Goal: Information Seeking & Learning: Check status

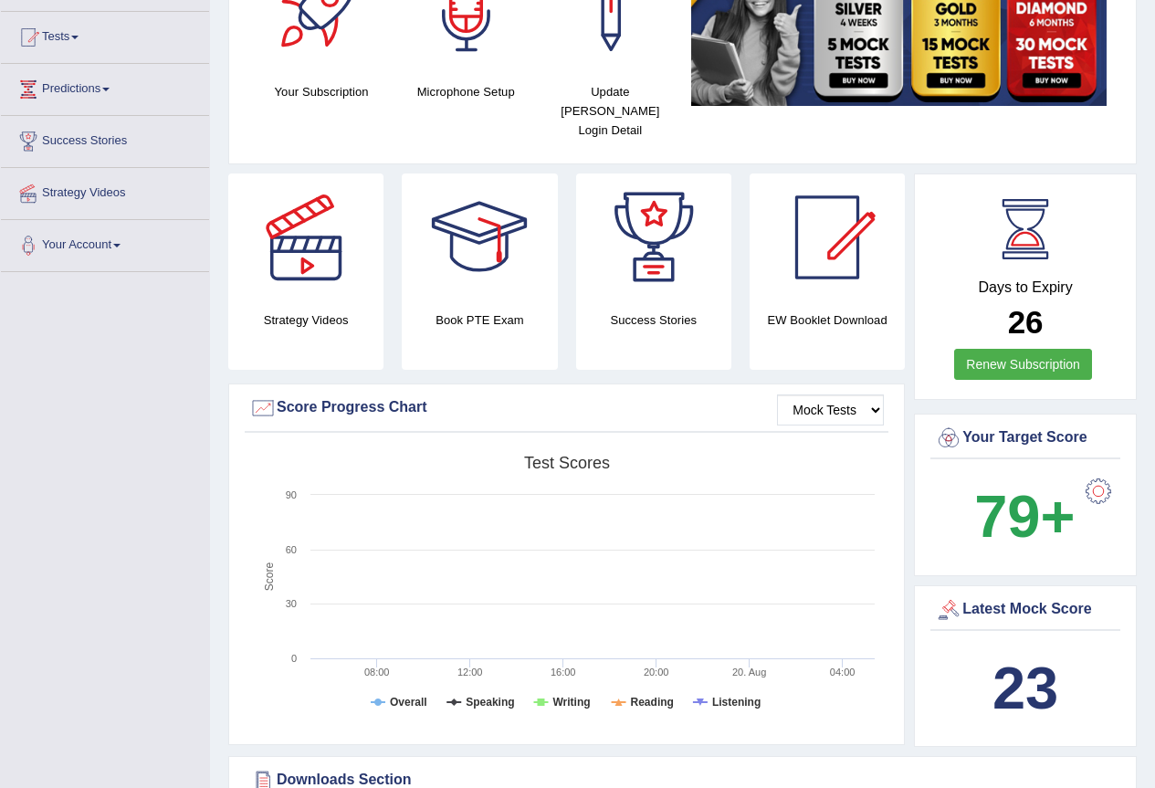
scroll to position [274, 0]
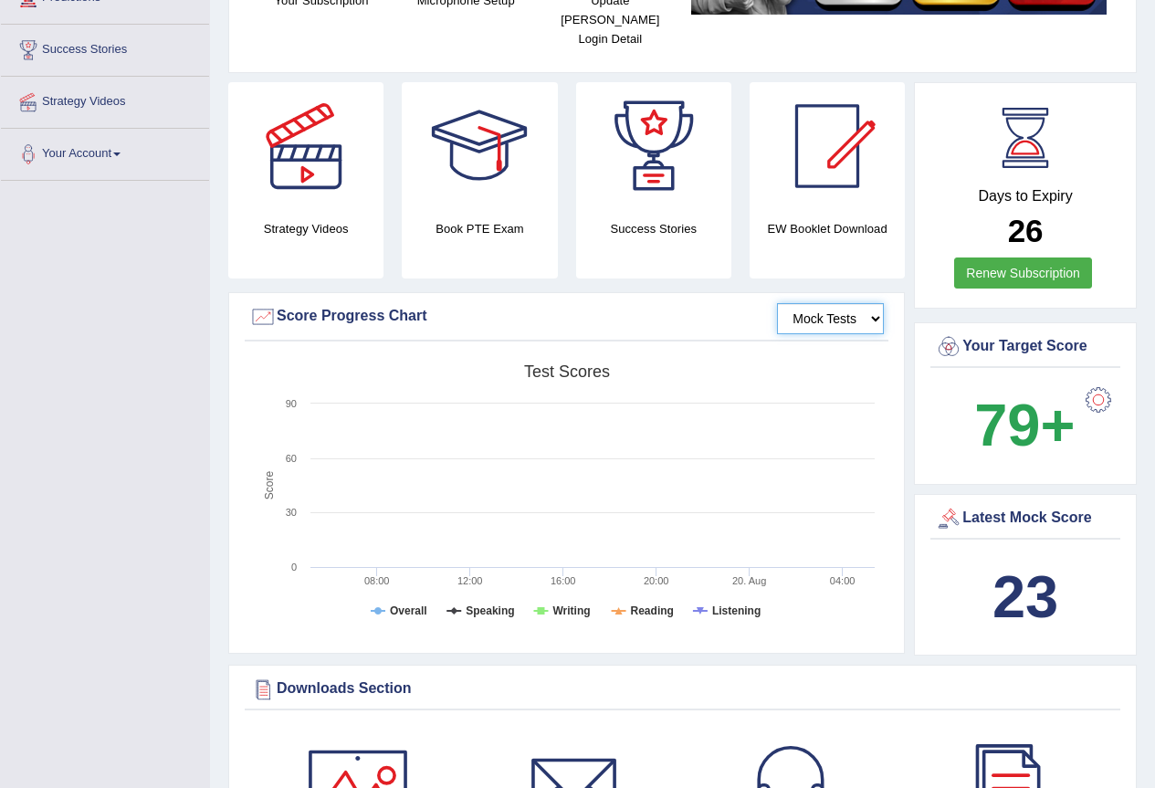
click at [822, 303] on select "Mock Tests" at bounding box center [830, 318] width 107 height 31
click at [575, 604] on tspan "Writing" at bounding box center [570, 610] width 37 height 13
click at [569, 604] on tspan "Writing" at bounding box center [570, 610] width 37 height 13
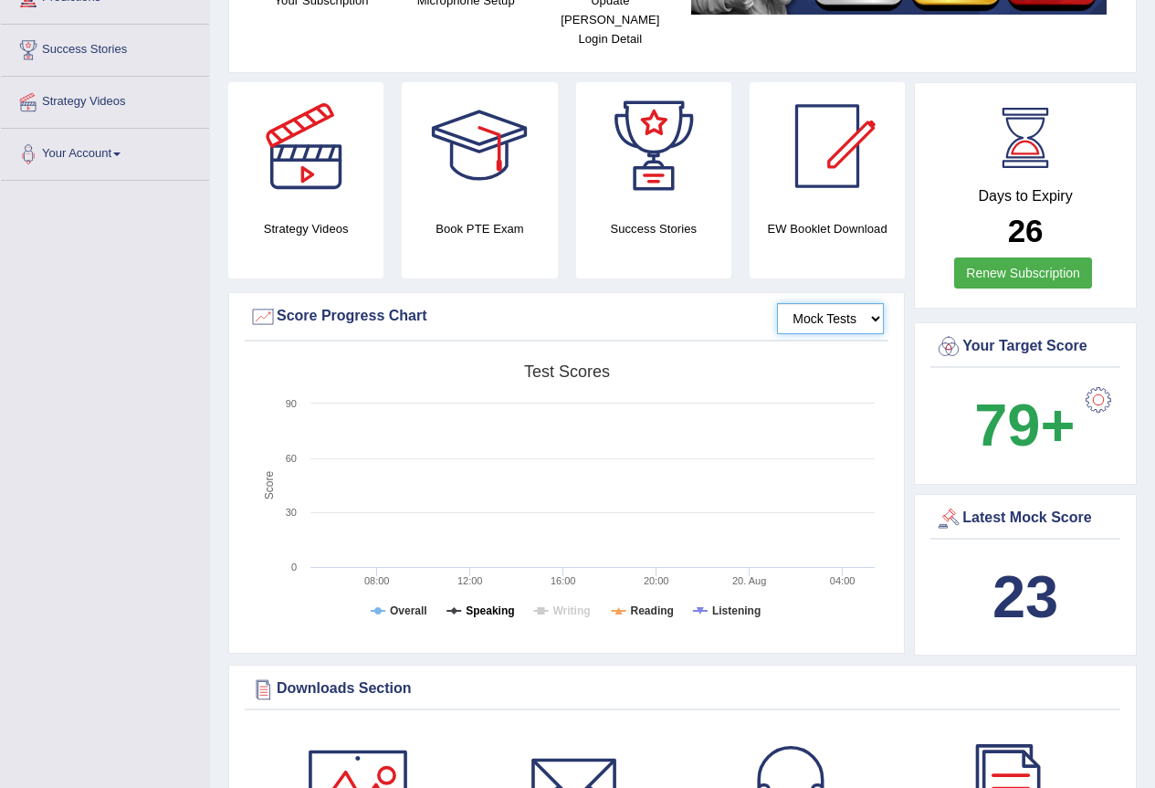
click at [489, 604] on tspan "Speaking" at bounding box center [489, 610] width 48 height 13
click at [553, 604] on tspan "Writing" at bounding box center [570, 610] width 37 height 13
click at [537, 616] on rect at bounding box center [566, 496] width 634 height 283
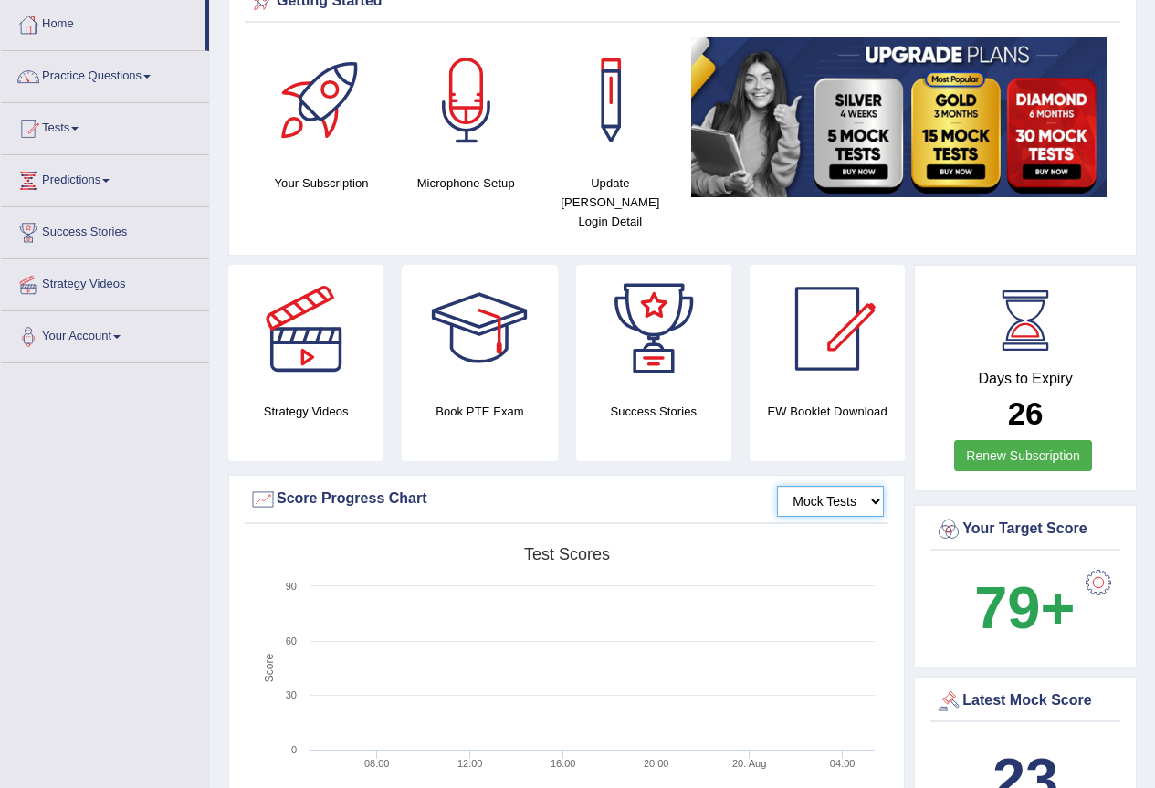
scroll to position [0, 0]
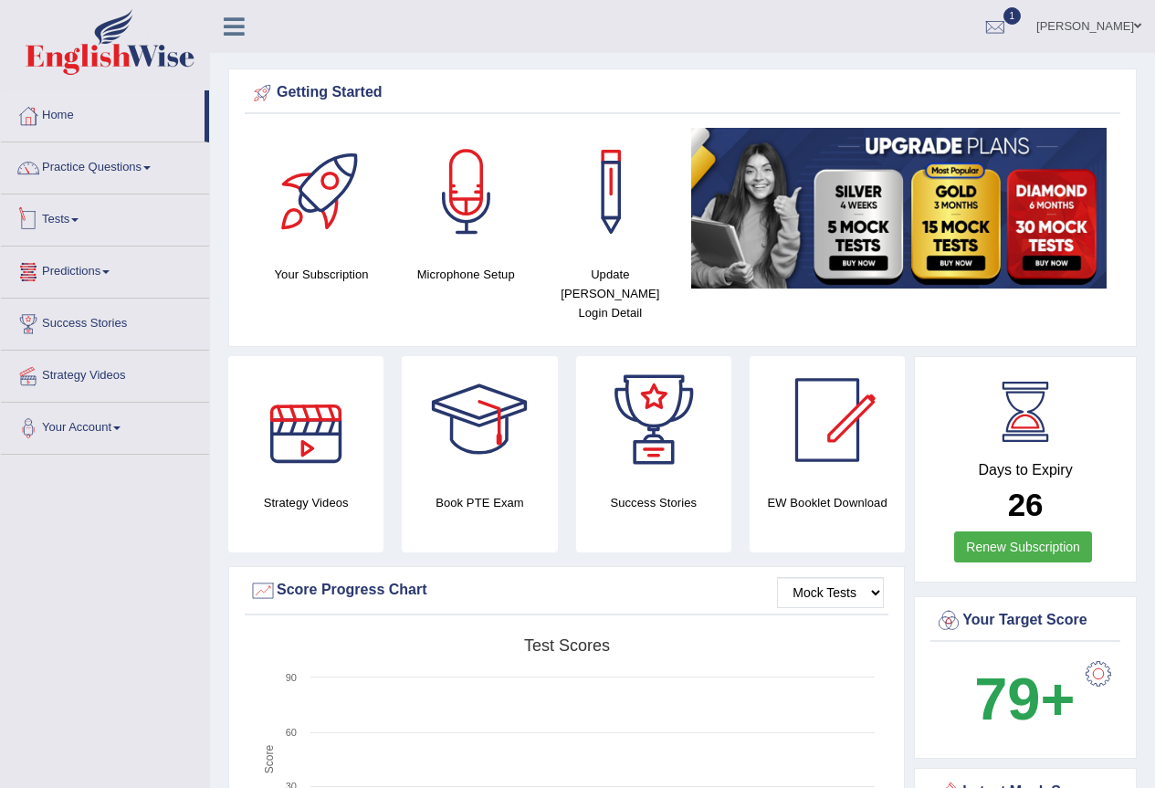
click at [89, 225] on link "Tests" at bounding box center [105, 217] width 208 height 46
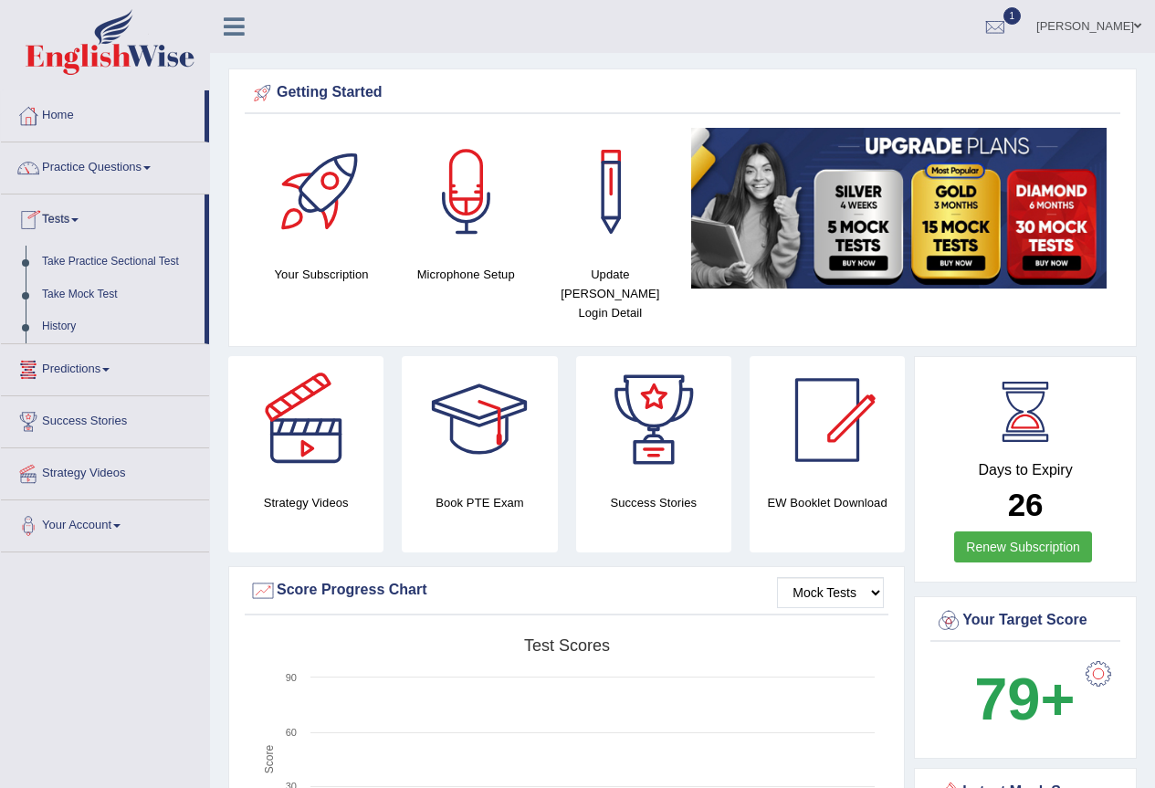
click at [89, 225] on link "Tests" at bounding box center [103, 217] width 204 height 46
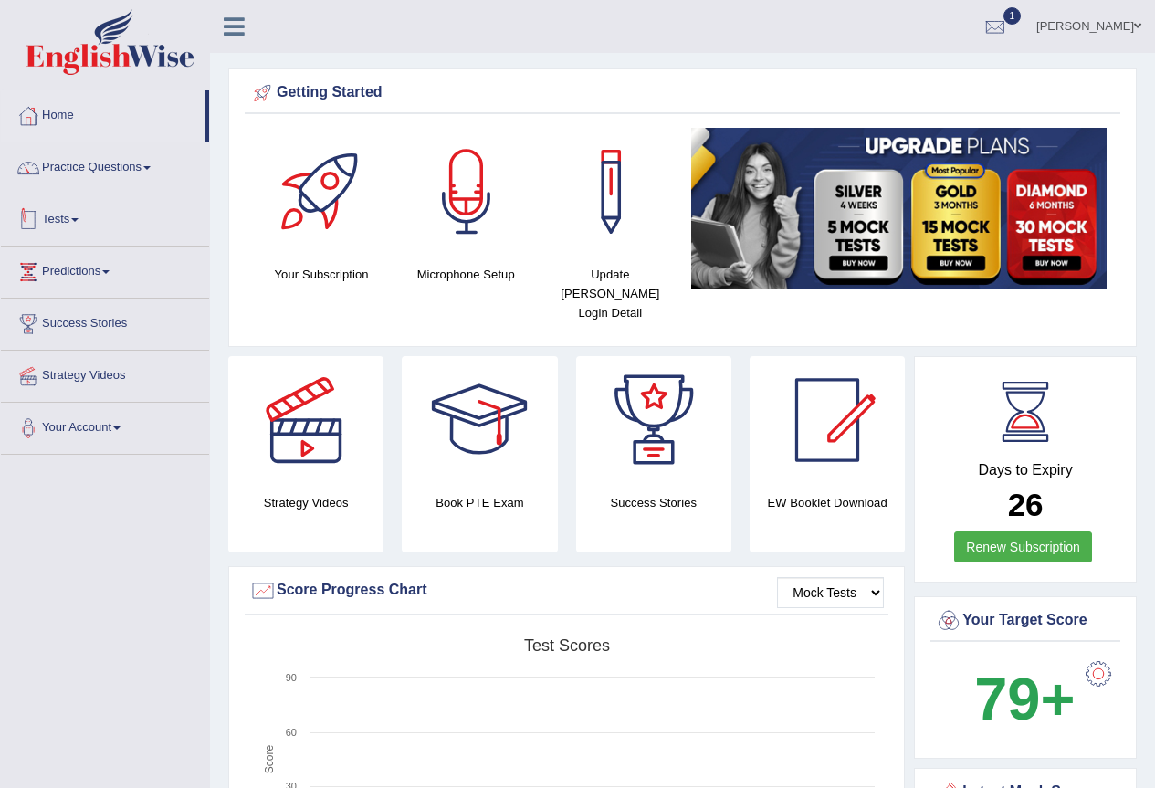
click at [105, 222] on link "Tests" at bounding box center [105, 217] width 208 height 46
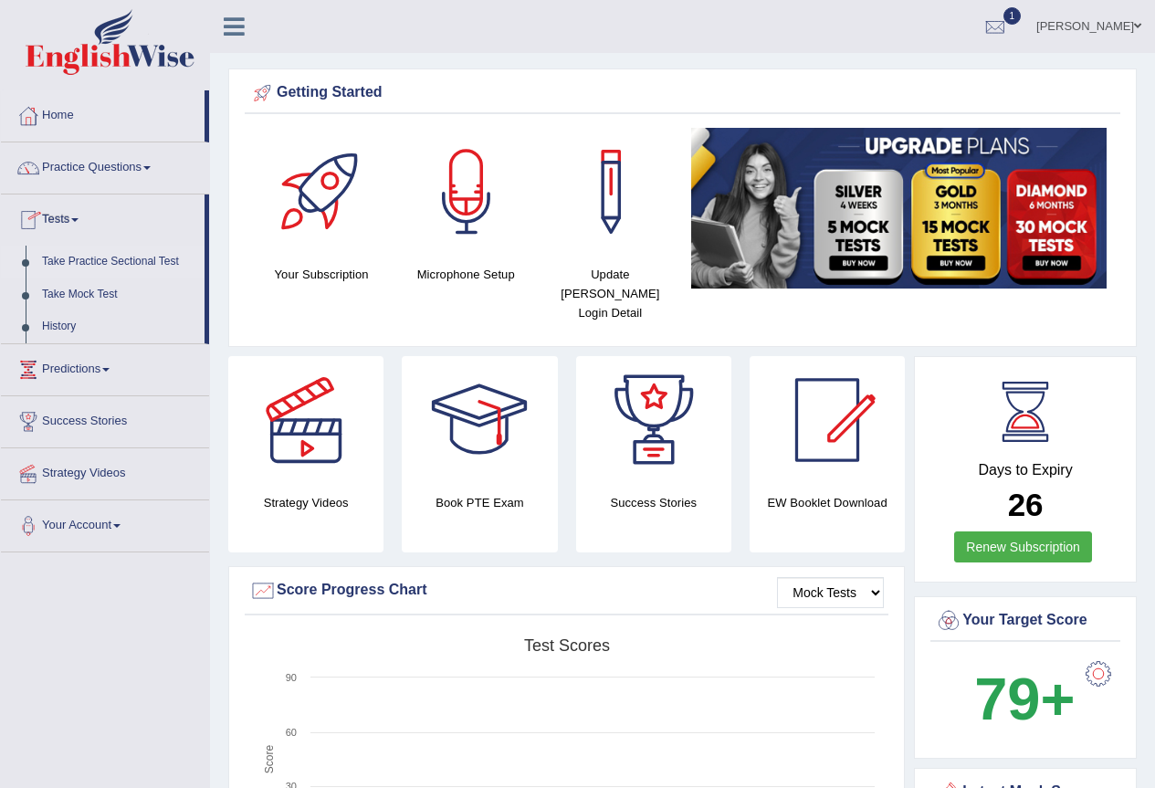
click at [141, 252] on link "Take Practice Sectional Test" at bounding box center [119, 262] width 171 height 33
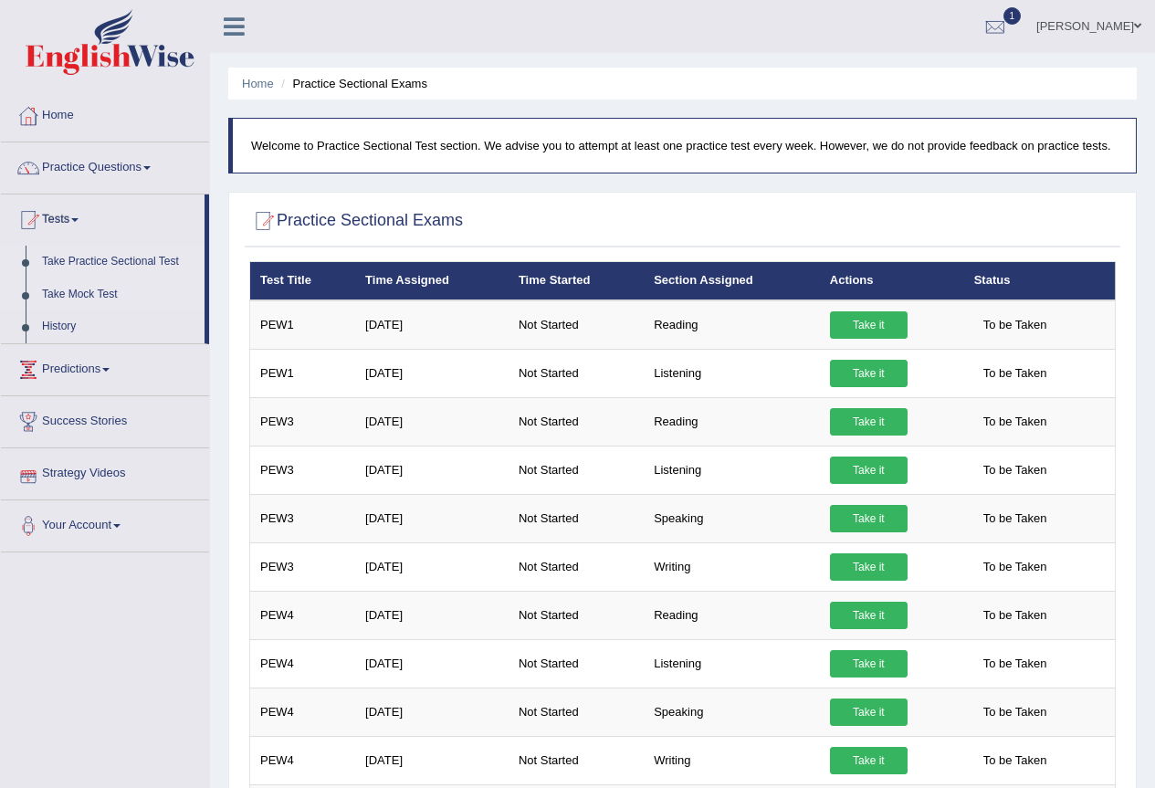
click at [95, 293] on link "Take Mock Test" at bounding box center [119, 294] width 171 height 33
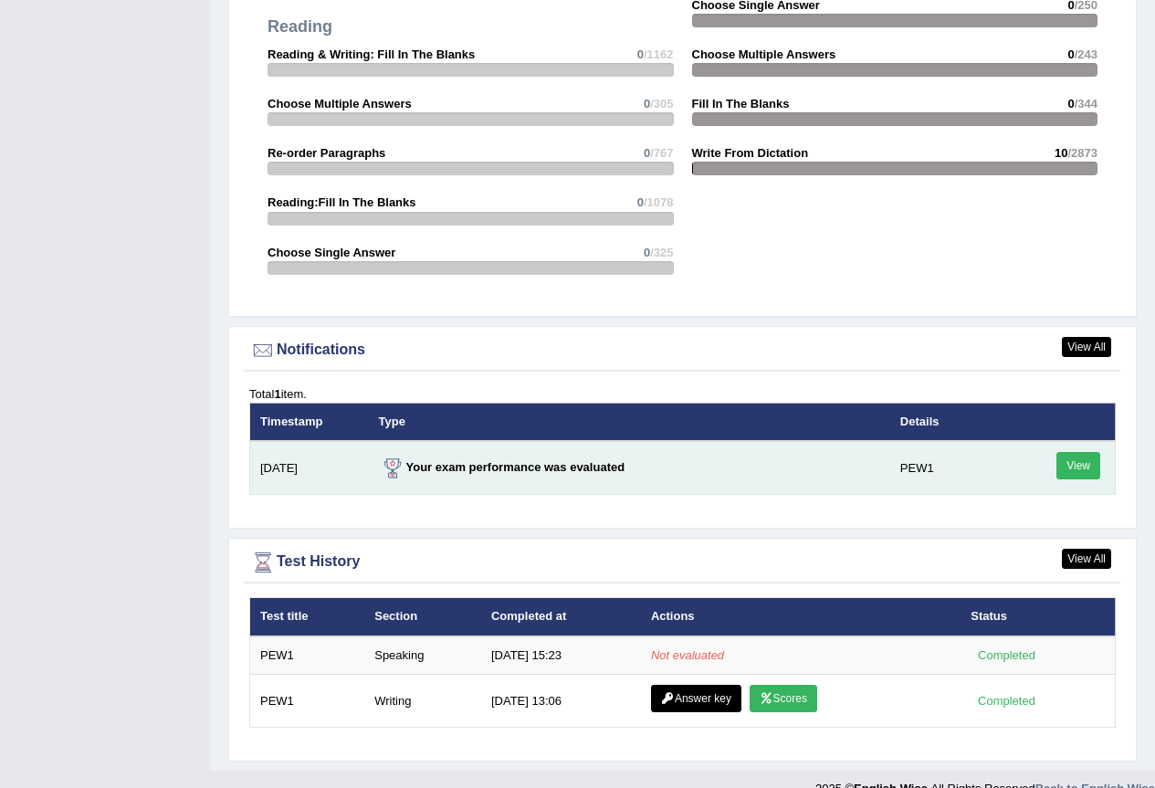
scroll to position [1926, 0]
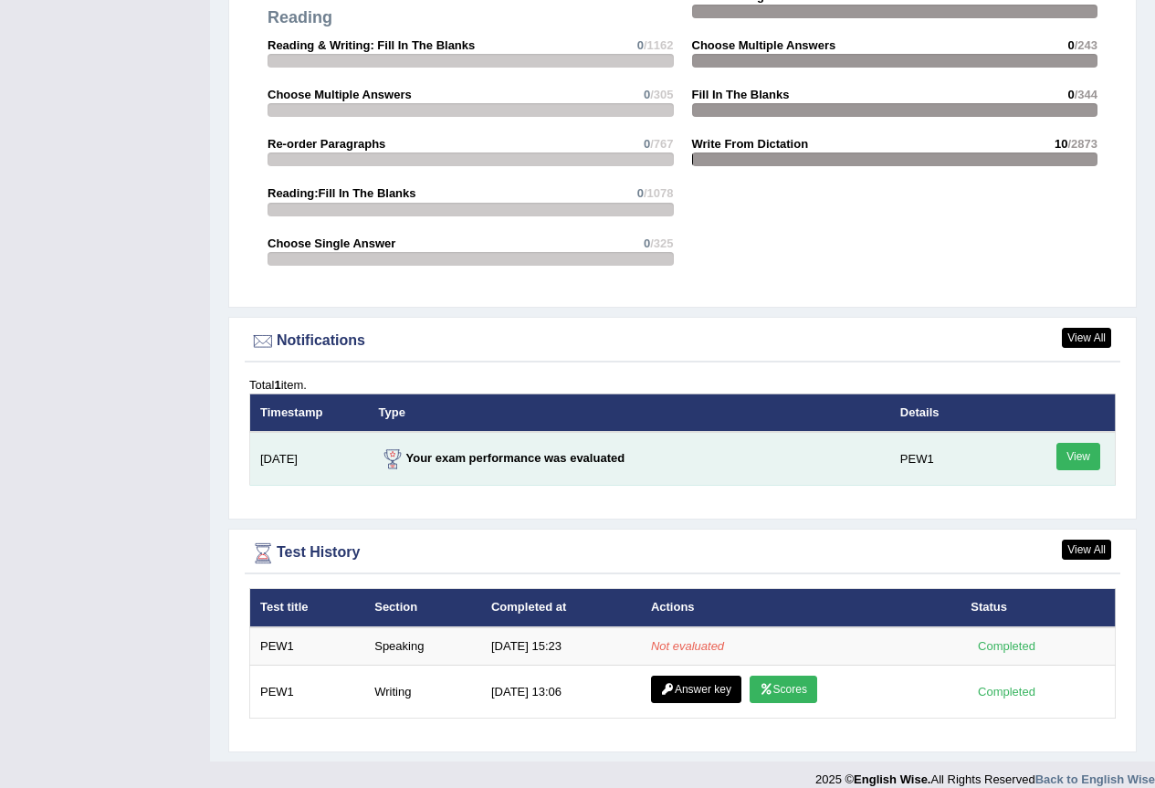
click at [1078, 443] on link "View" at bounding box center [1078, 456] width 44 height 27
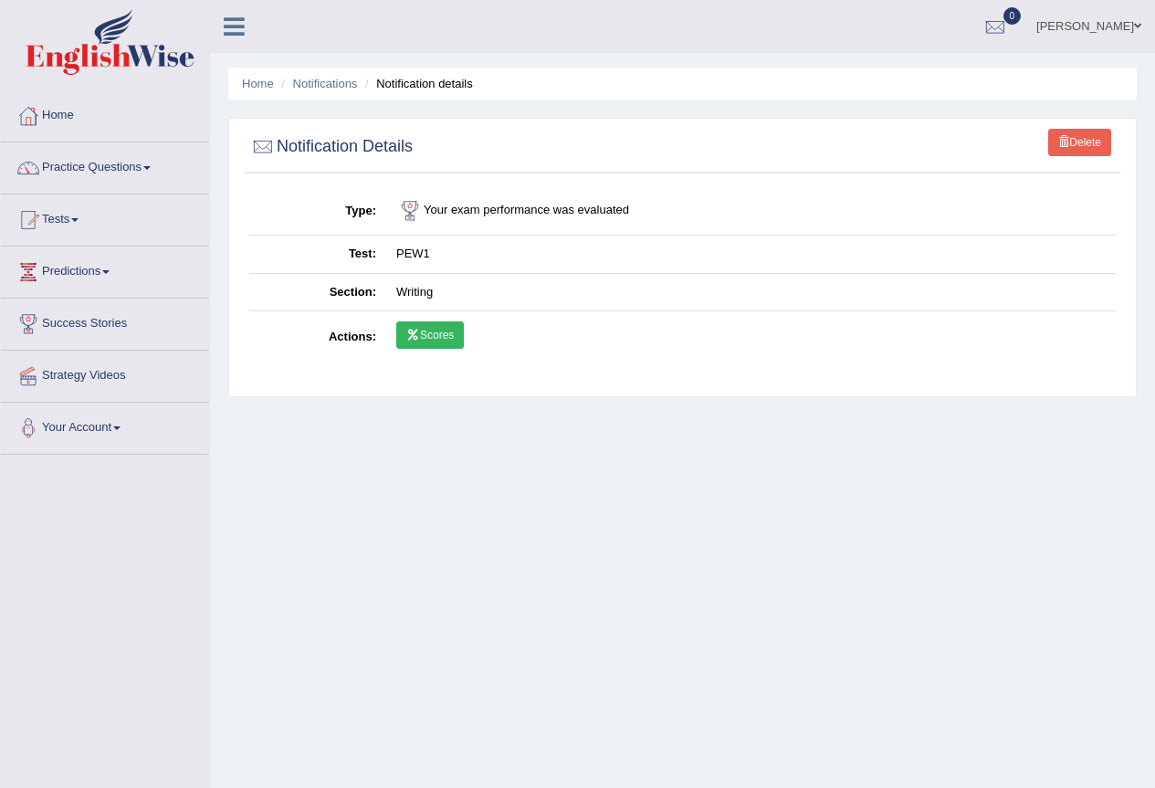
click at [415, 332] on icon at bounding box center [413, 334] width 14 height 11
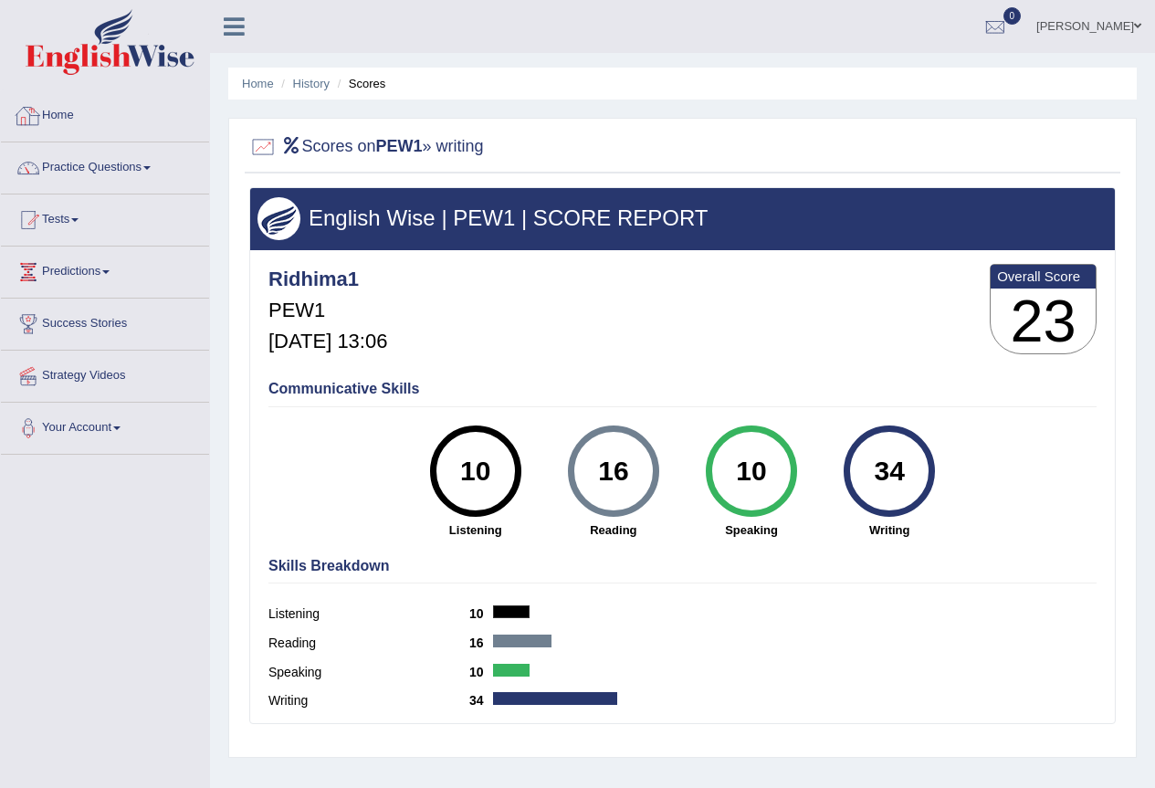
click at [68, 103] on link "Home" at bounding box center [105, 113] width 208 height 46
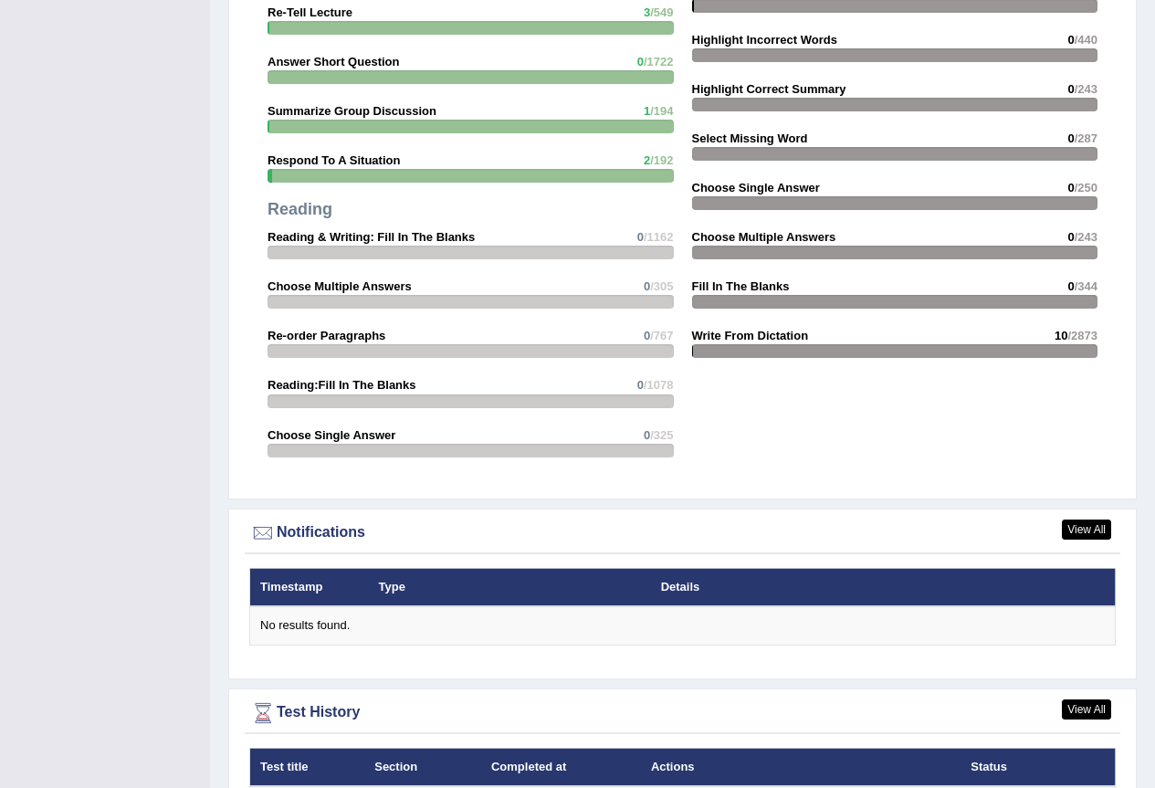
scroll to position [1894, 0]
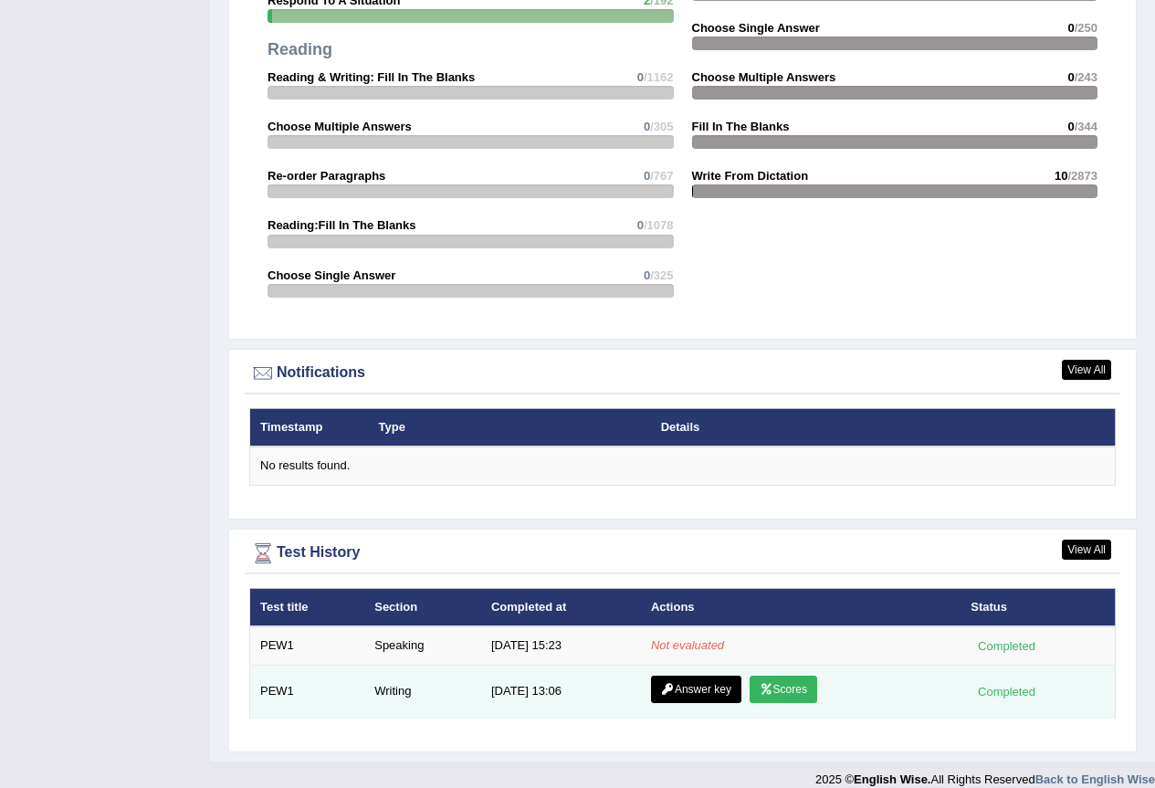
click at [666, 684] on icon at bounding box center [668, 689] width 14 height 11
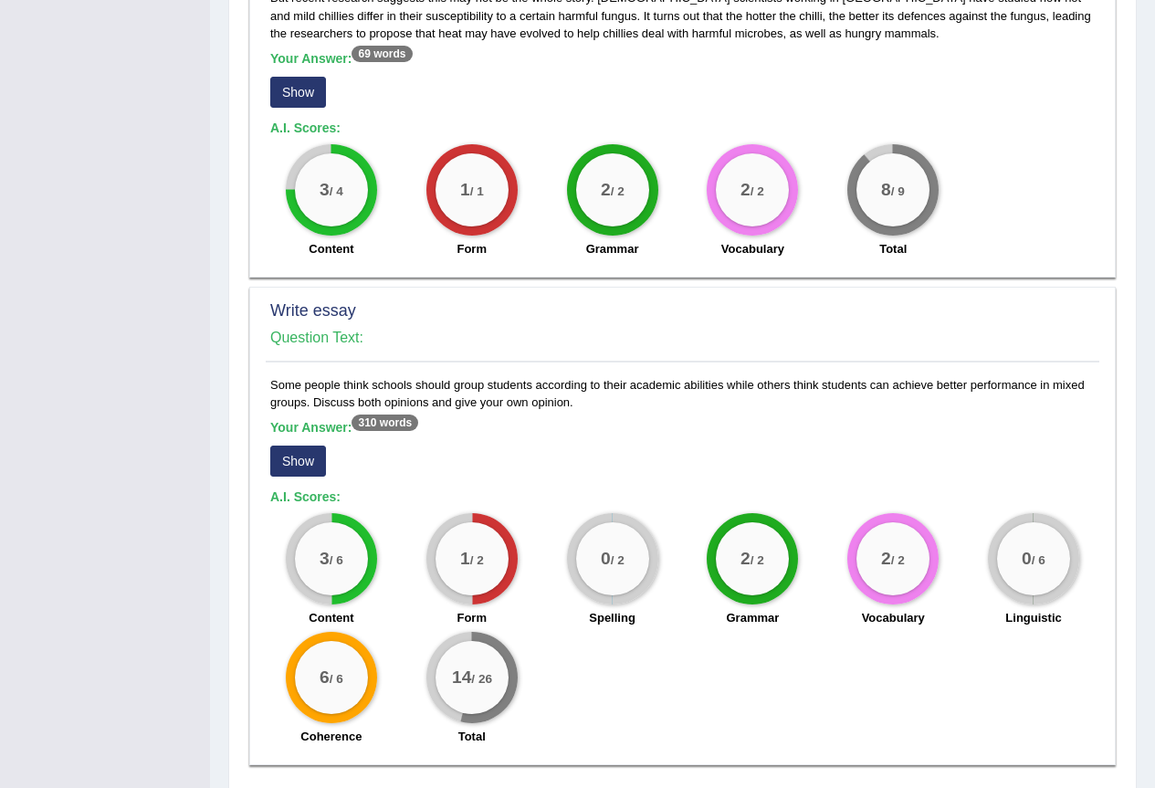
scroll to position [1065, 0]
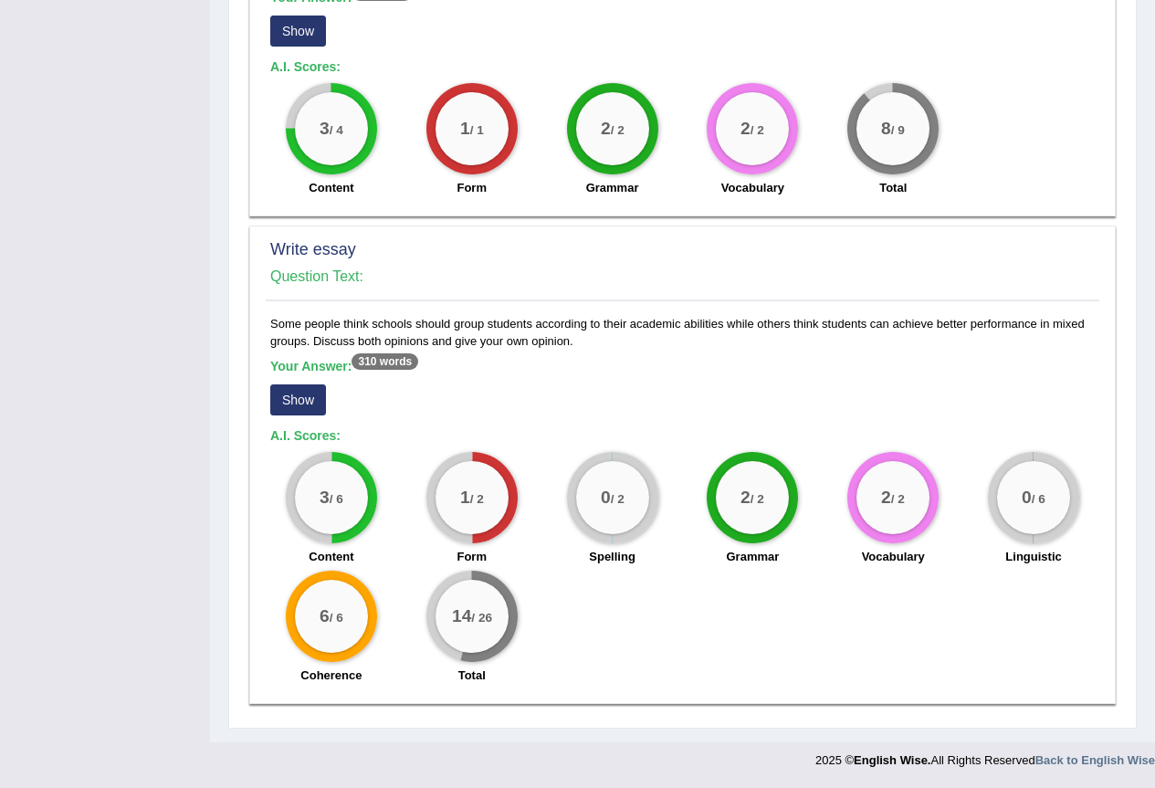
click at [299, 400] on button "Show" at bounding box center [298, 399] width 56 height 31
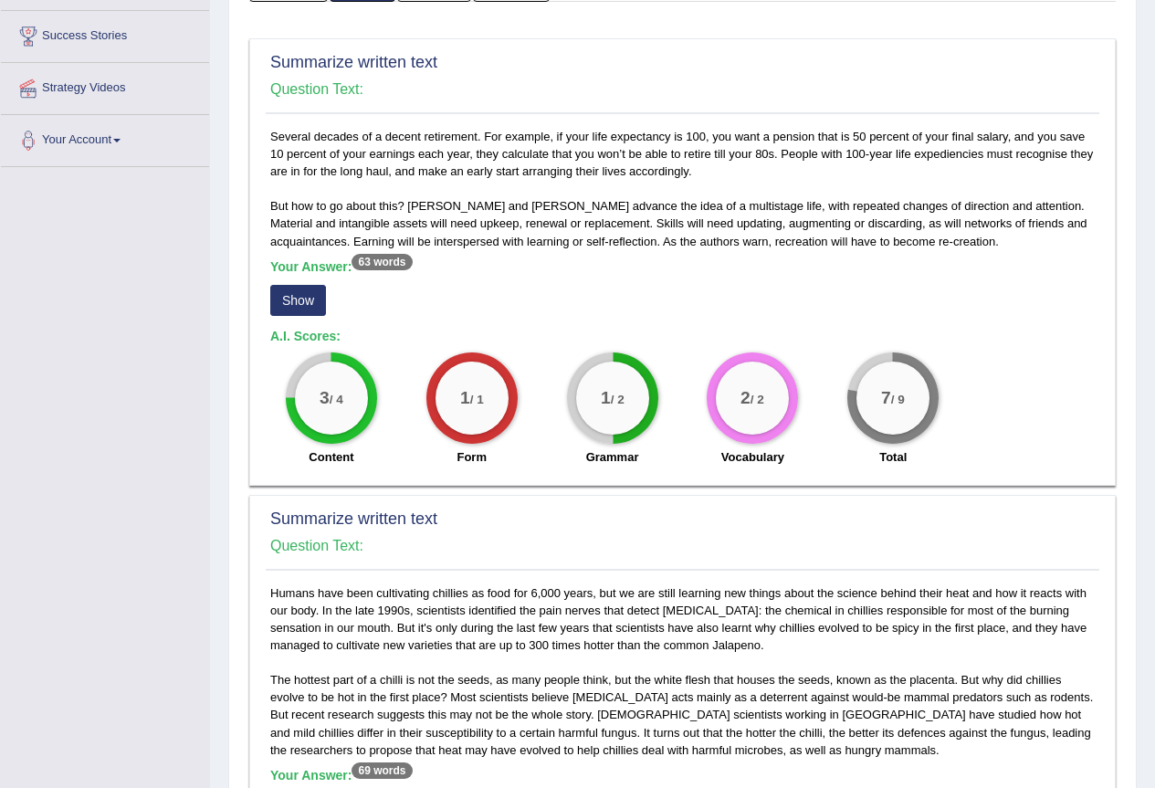
scroll to position [0, 0]
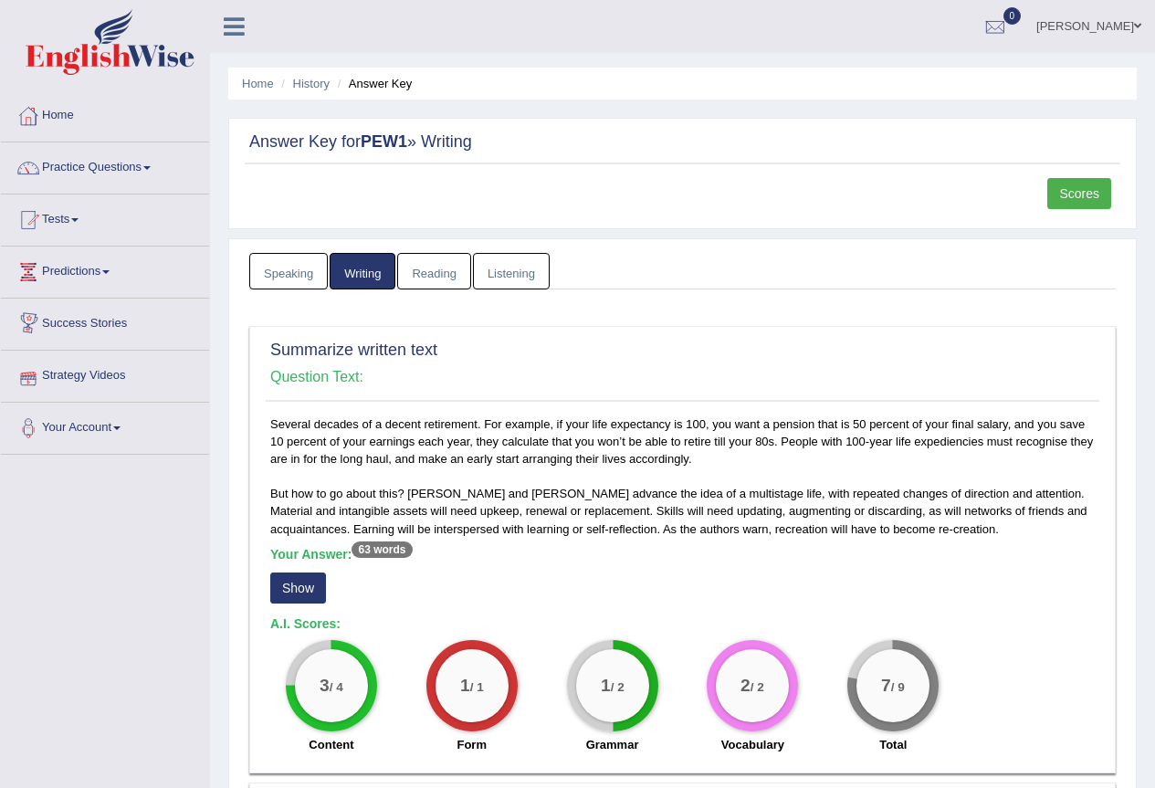
click at [296, 270] on link "Speaking" at bounding box center [288, 271] width 78 height 37
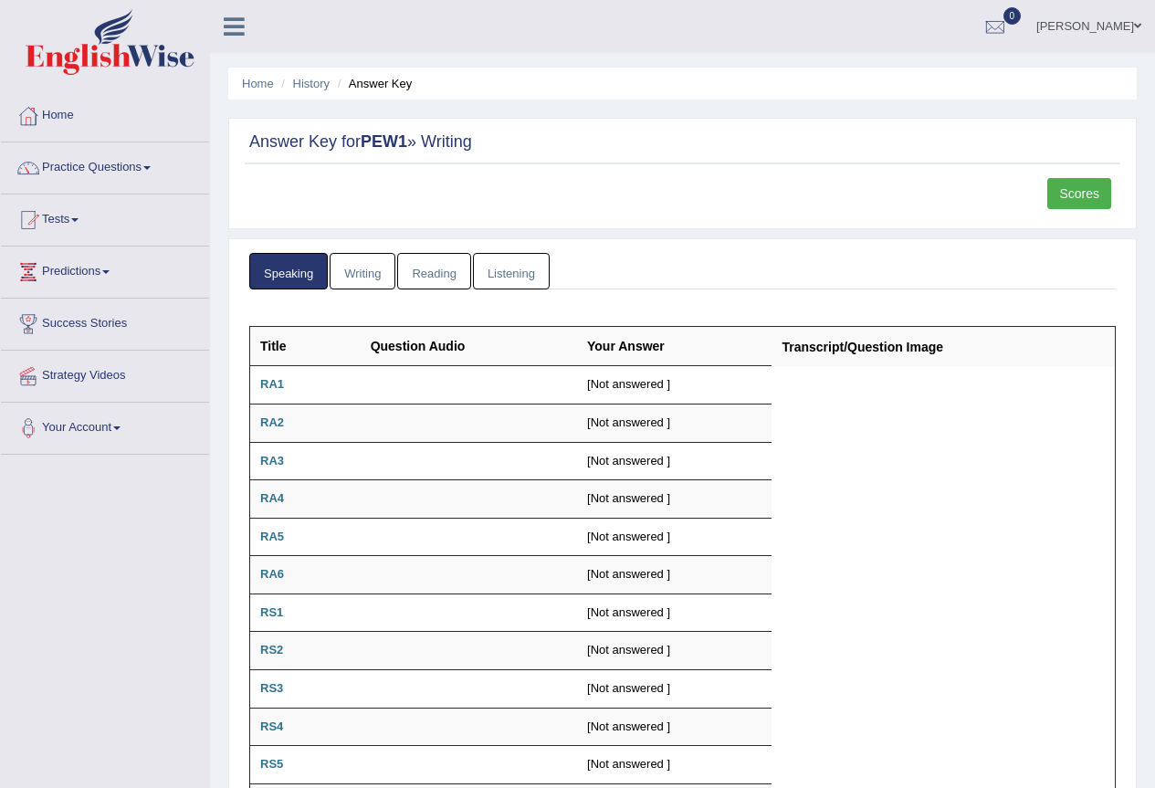
click at [367, 274] on link "Writing" at bounding box center [362, 271] width 66 height 37
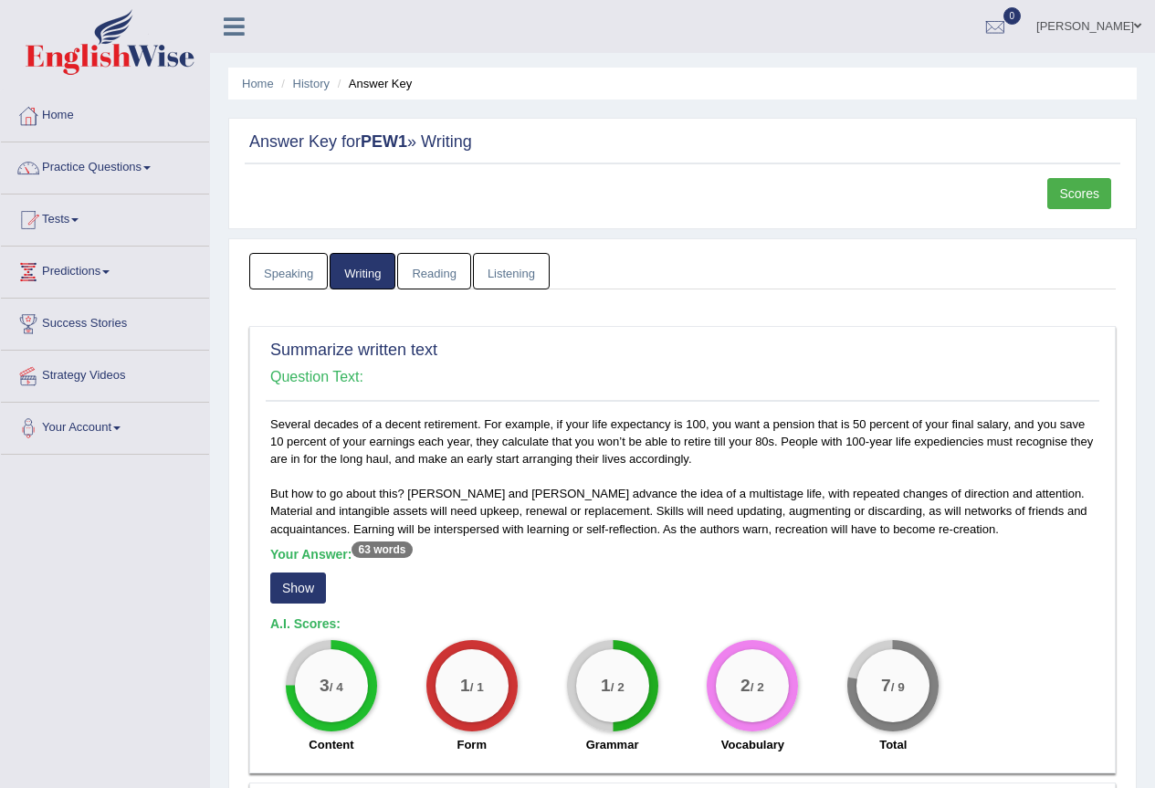
click at [1063, 185] on link "Scores" at bounding box center [1079, 193] width 64 height 31
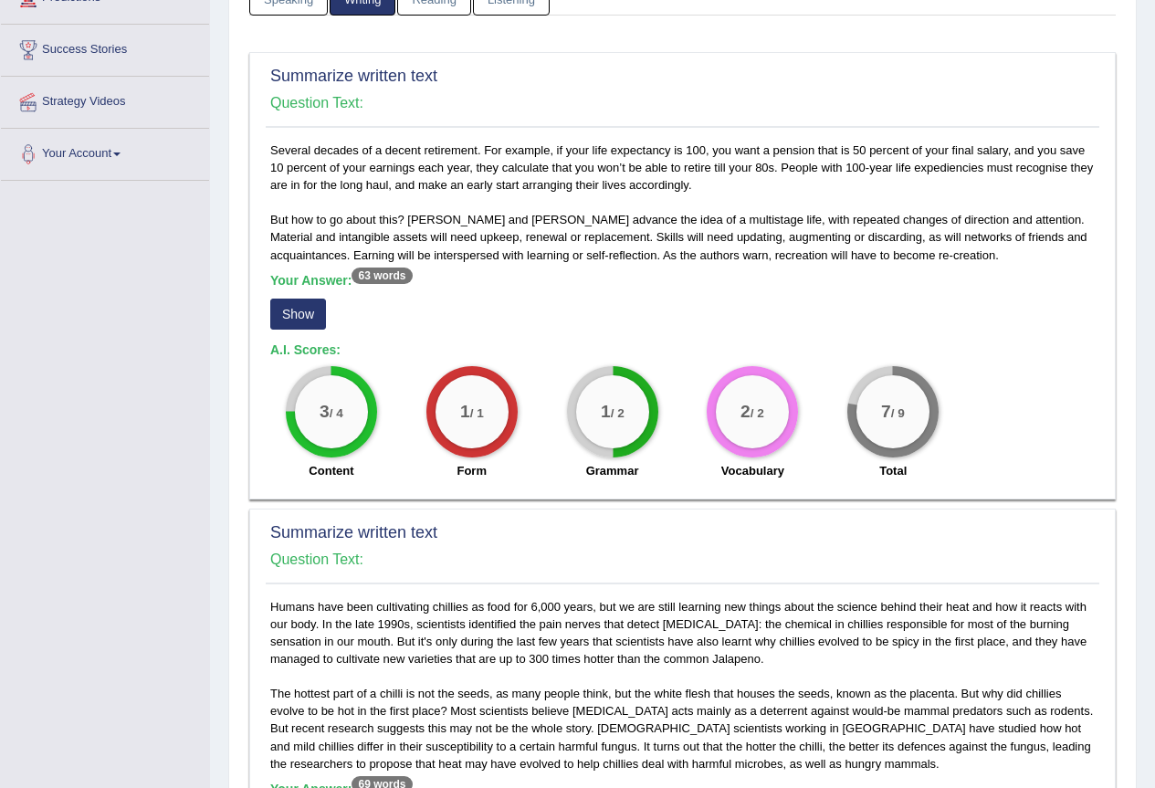
scroll to position [639, 0]
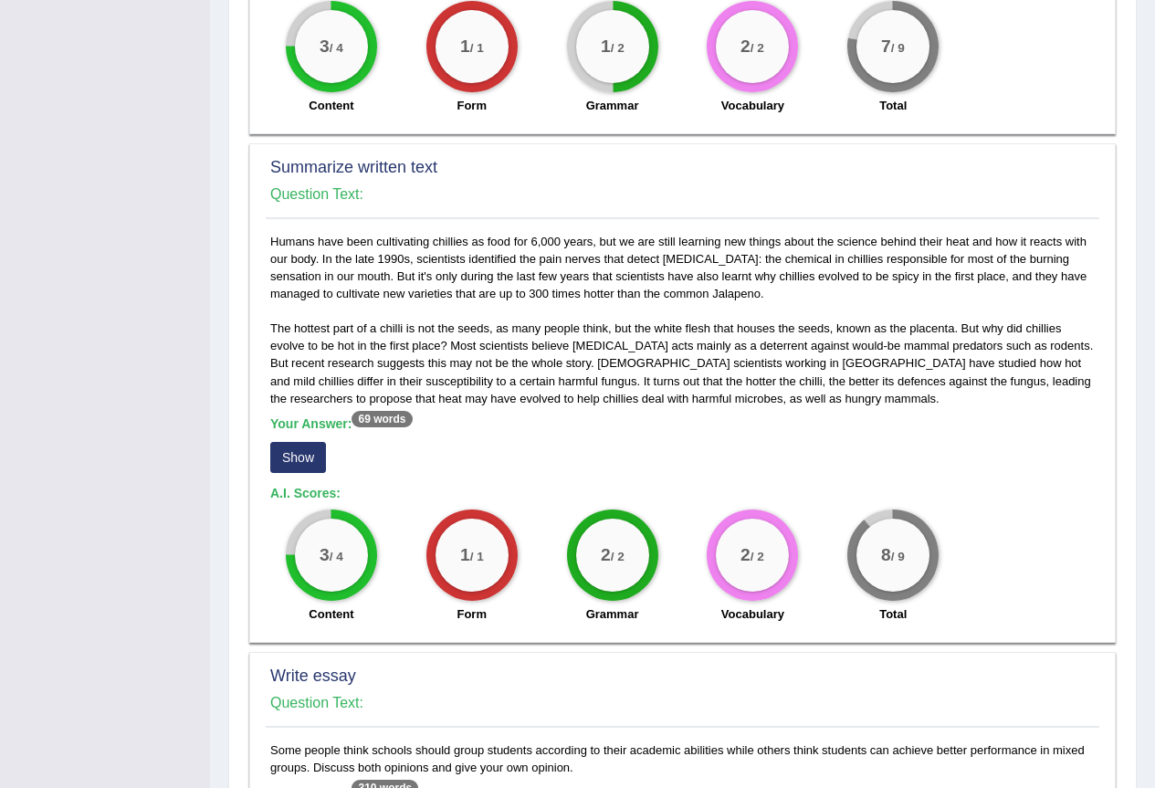
click at [306, 455] on button "Show" at bounding box center [298, 457] width 56 height 31
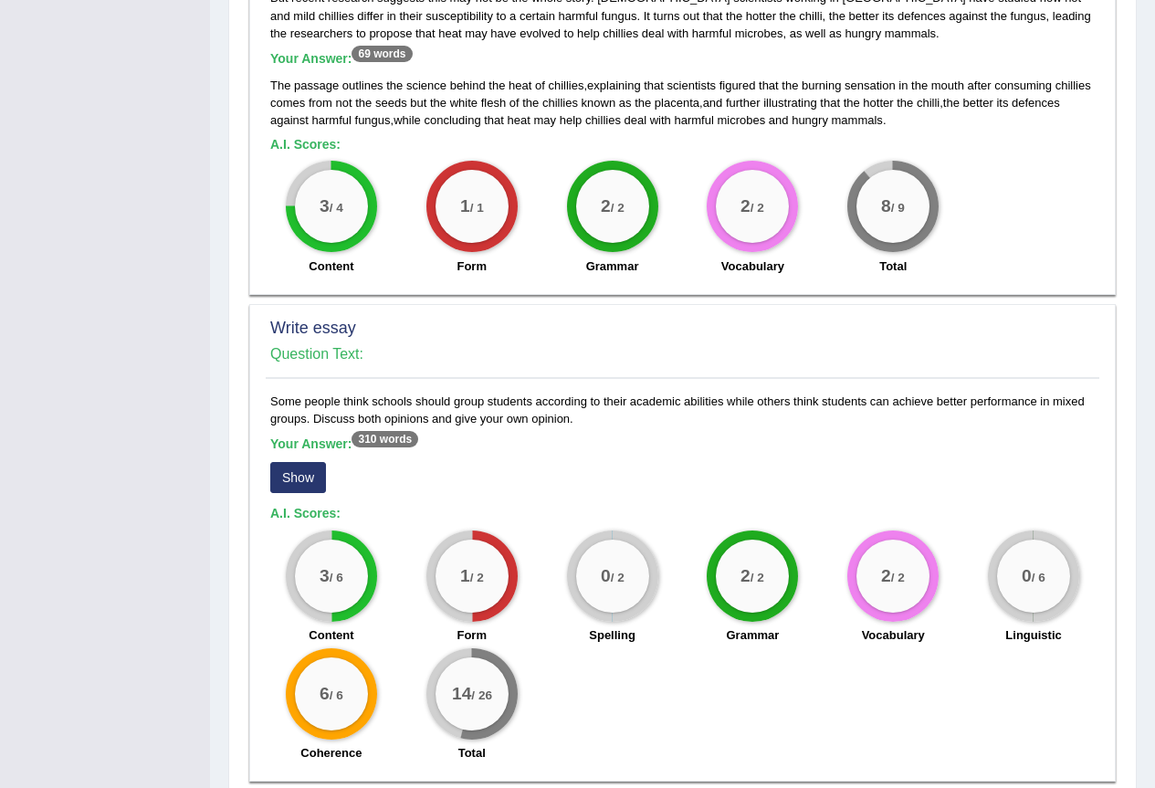
scroll to position [1082, 0]
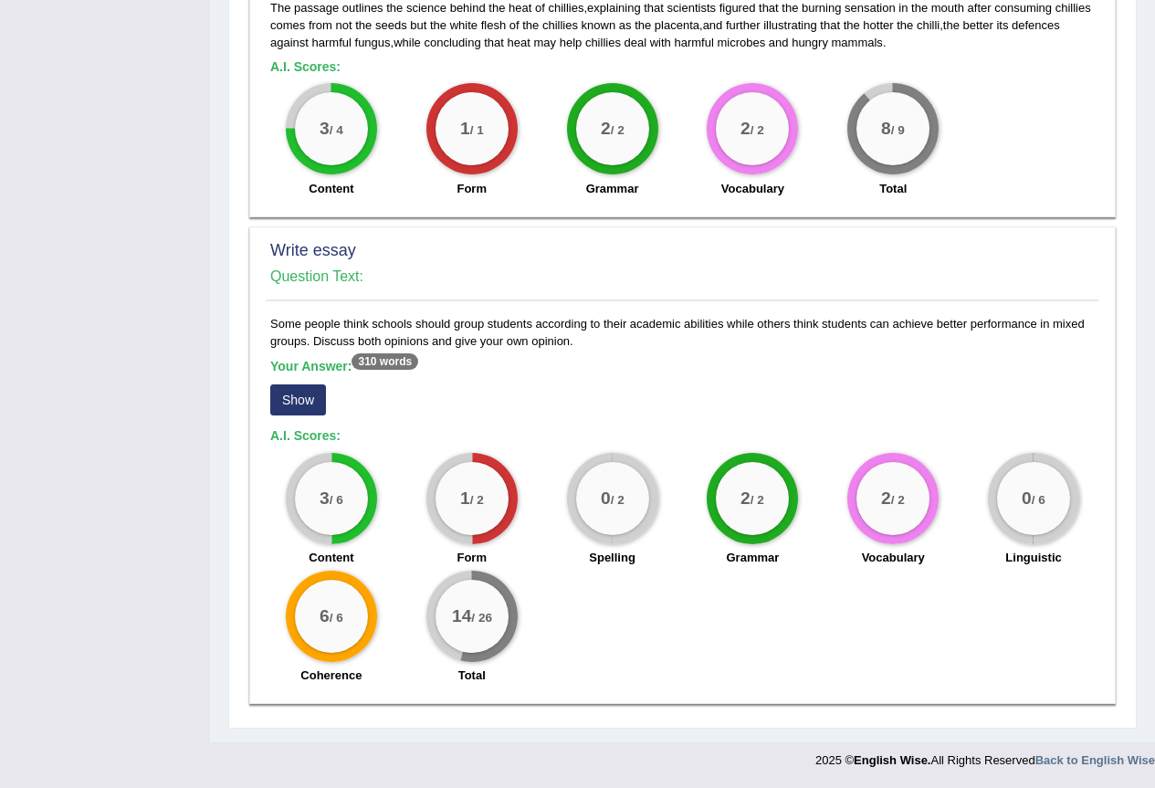
click at [287, 391] on button "Show" at bounding box center [298, 399] width 56 height 31
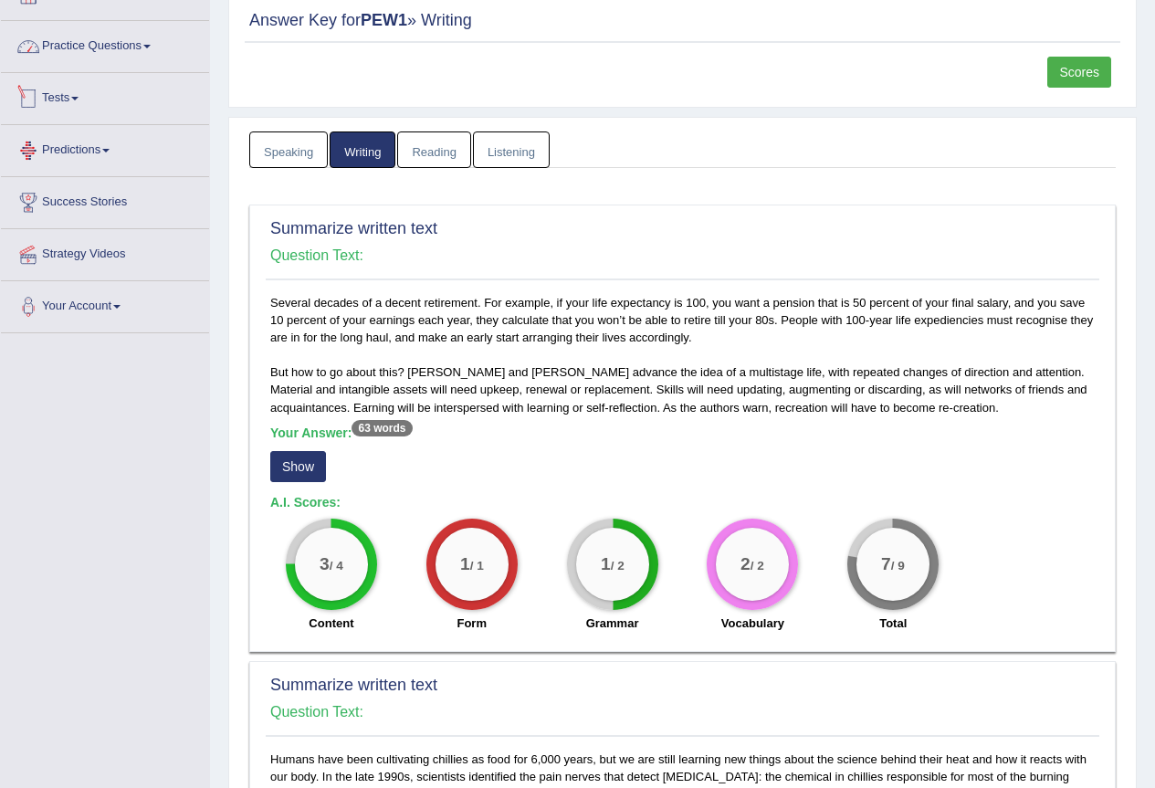
scroll to position [0, 0]
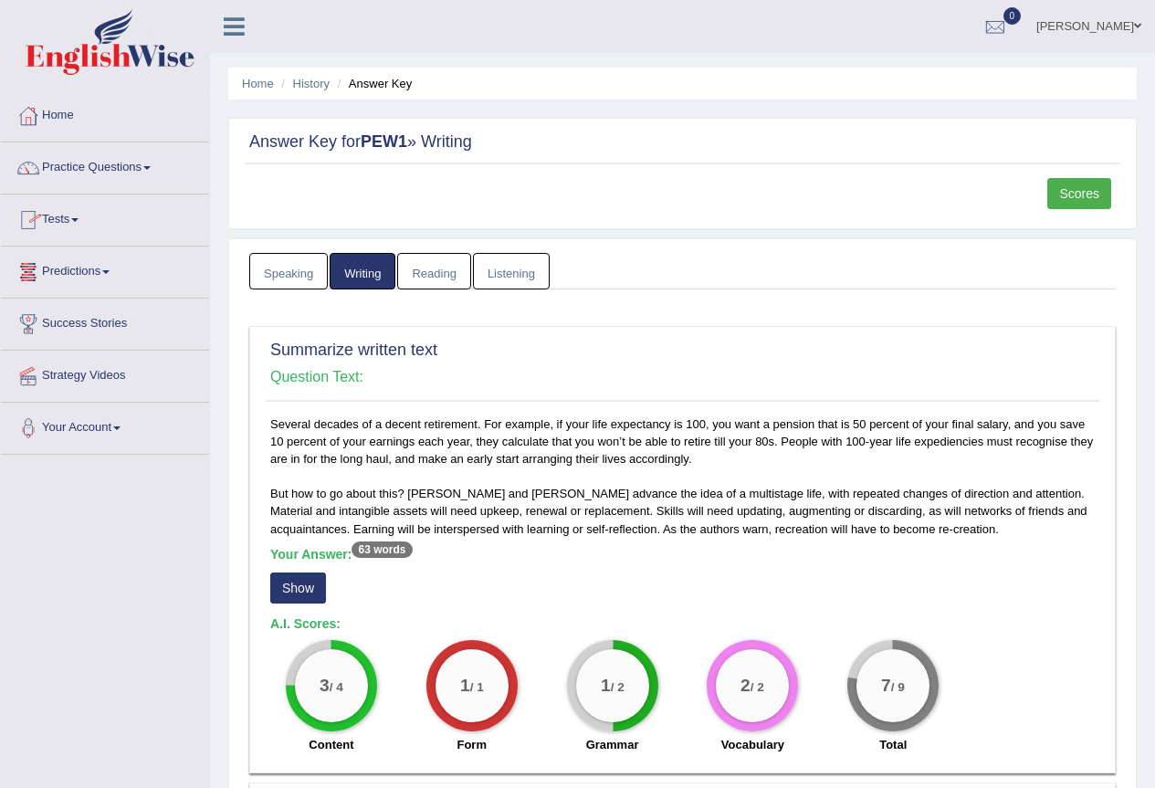
click at [81, 112] on link "Home" at bounding box center [105, 113] width 208 height 46
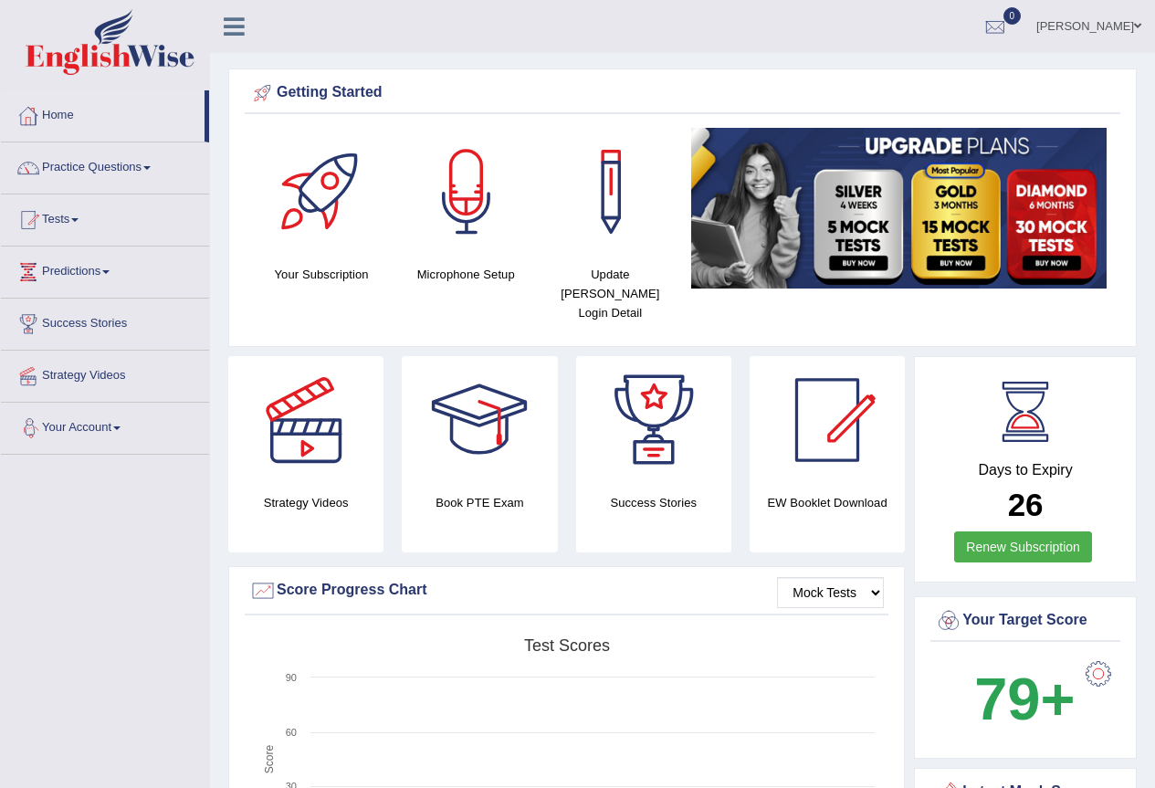
click at [57, 112] on link "Home" at bounding box center [103, 113] width 204 height 46
click at [112, 168] on link "Practice Questions" at bounding box center [105, 165] width 208 height 46
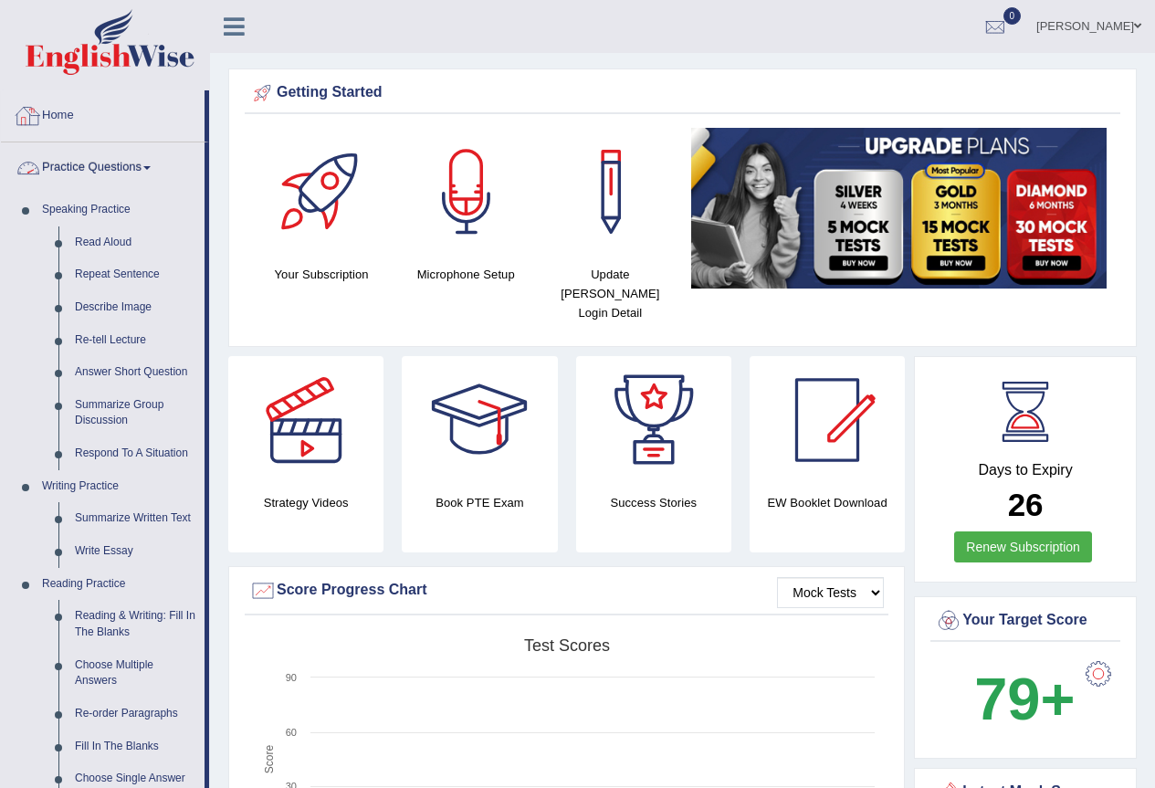
click at [56, 114] on link "Home" at bounding box center [103, 113] width 204 height 46
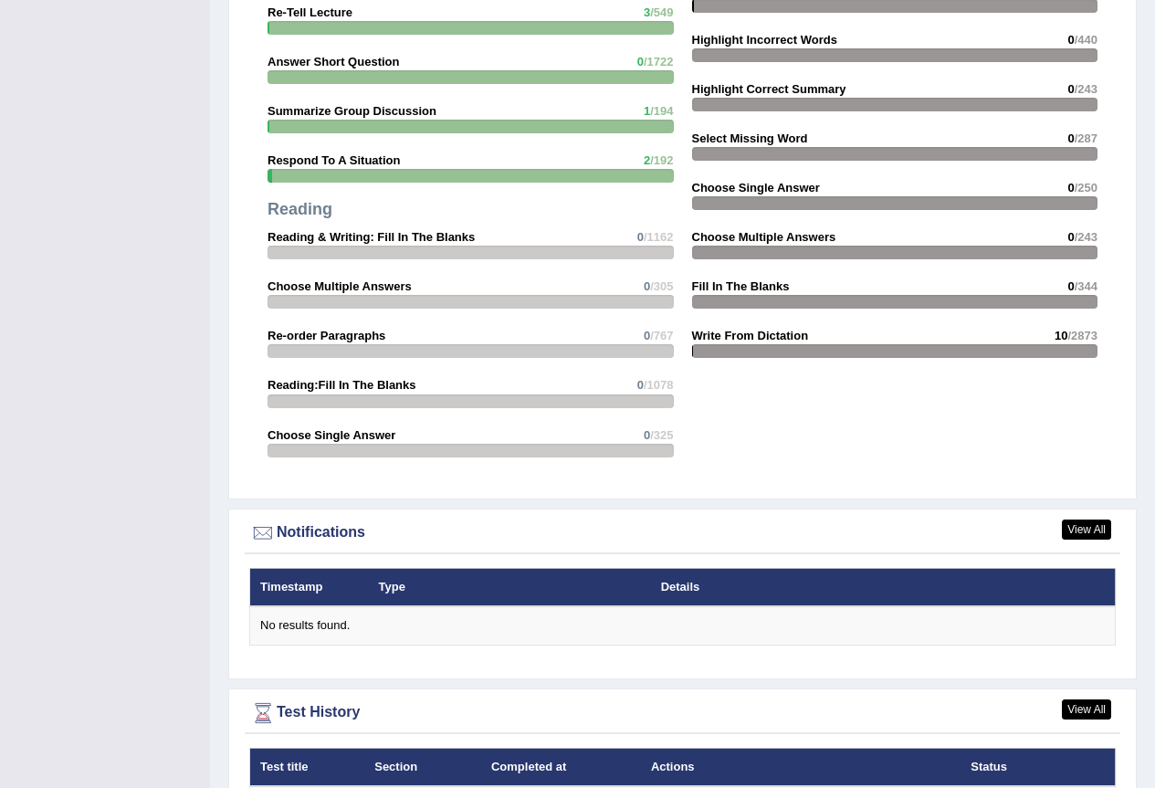
scroll to position [1894, 0]
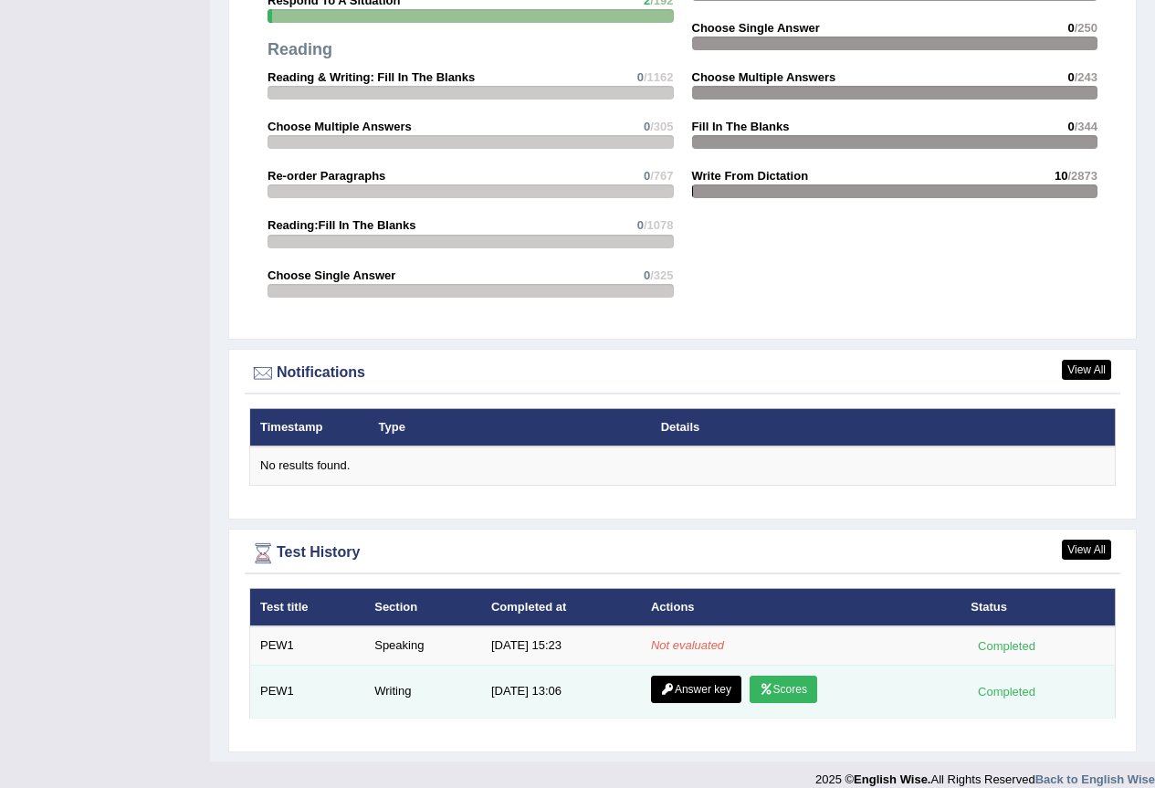
click at [754, 675] on link "Scores" at bounding box center [783, 688] width 68 height 27
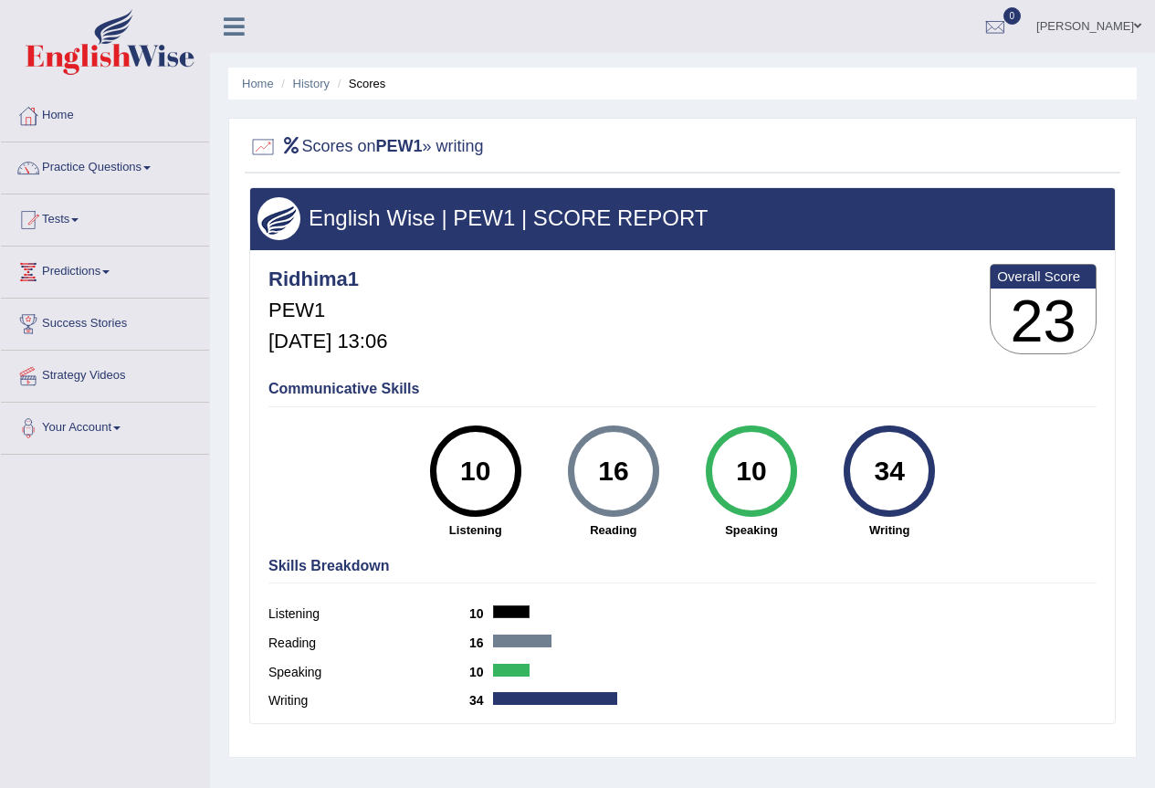
click at [605, 695] on div at bounding box center [555, 698] width 124 height 13
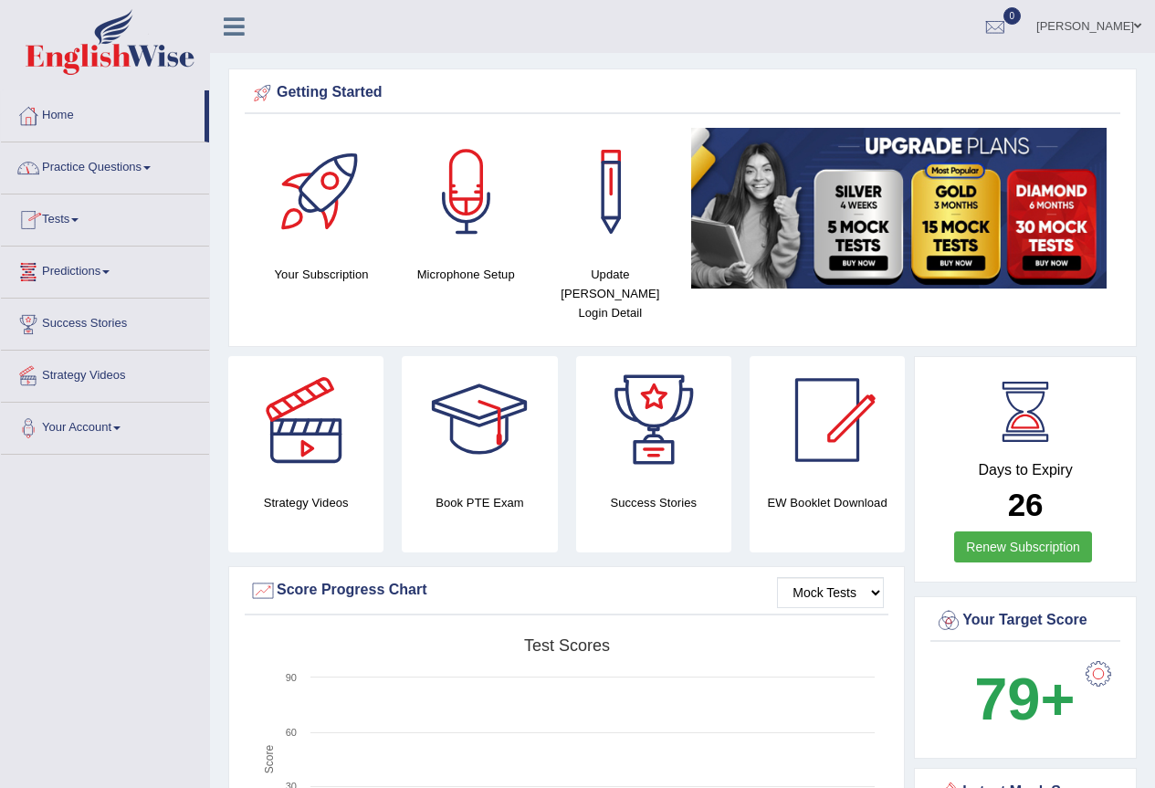
click at [91, 278] on link "Predictions" at bounding box center [105, 269] width 208 height 46
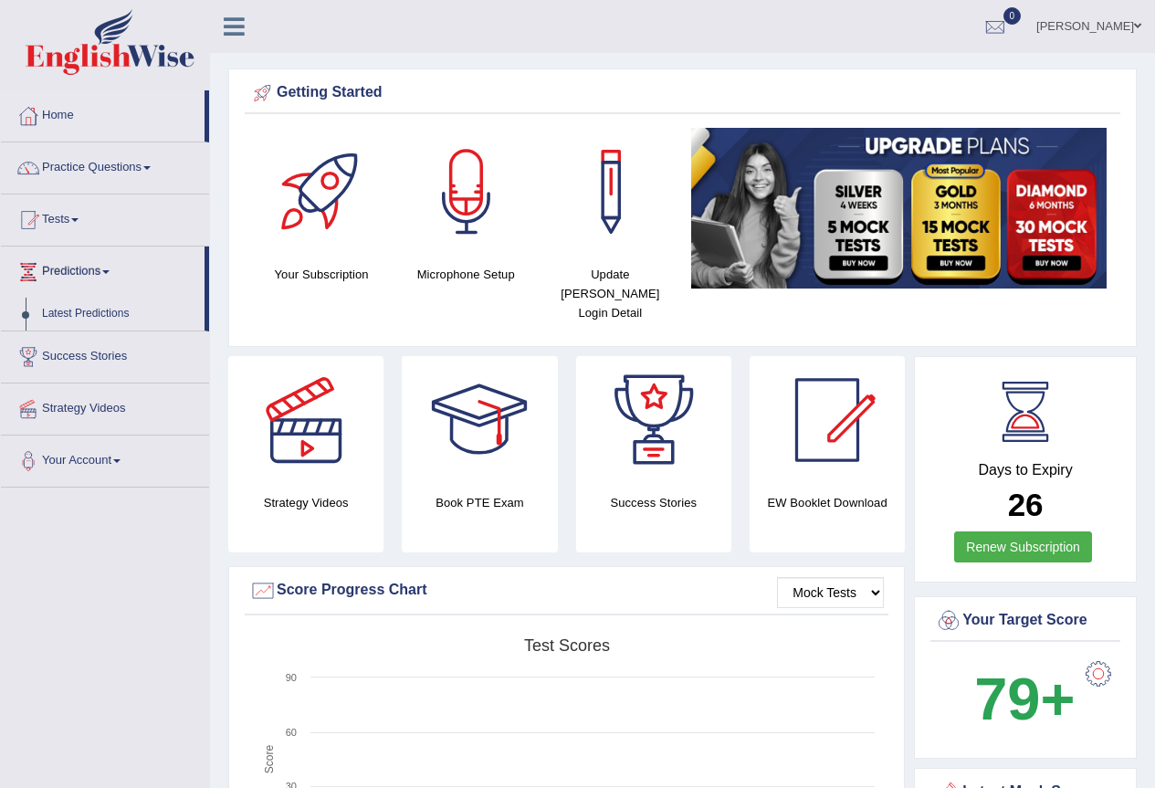
click at [91, 278] on link "Predictions" at bounding box center [103, 269] width 204 height 46
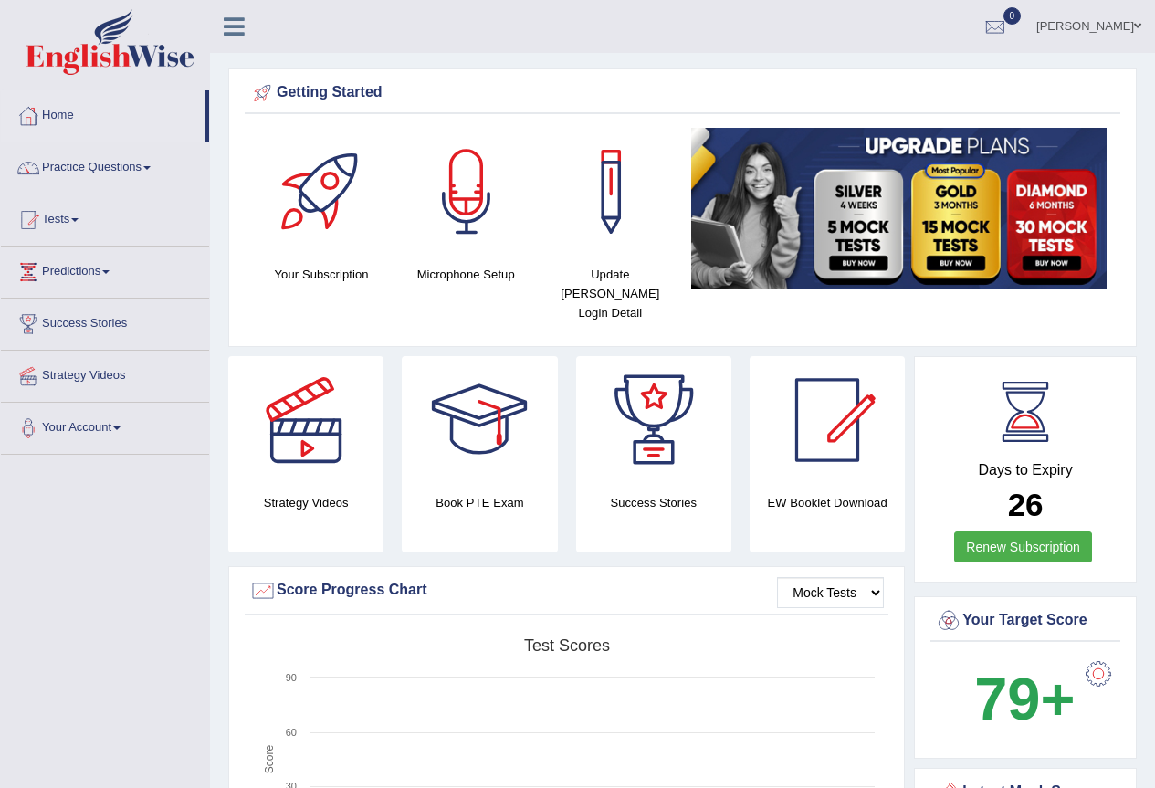
click at [81, 277] on link "Predictions" at bounding box center [105, 269] width 208 height 46
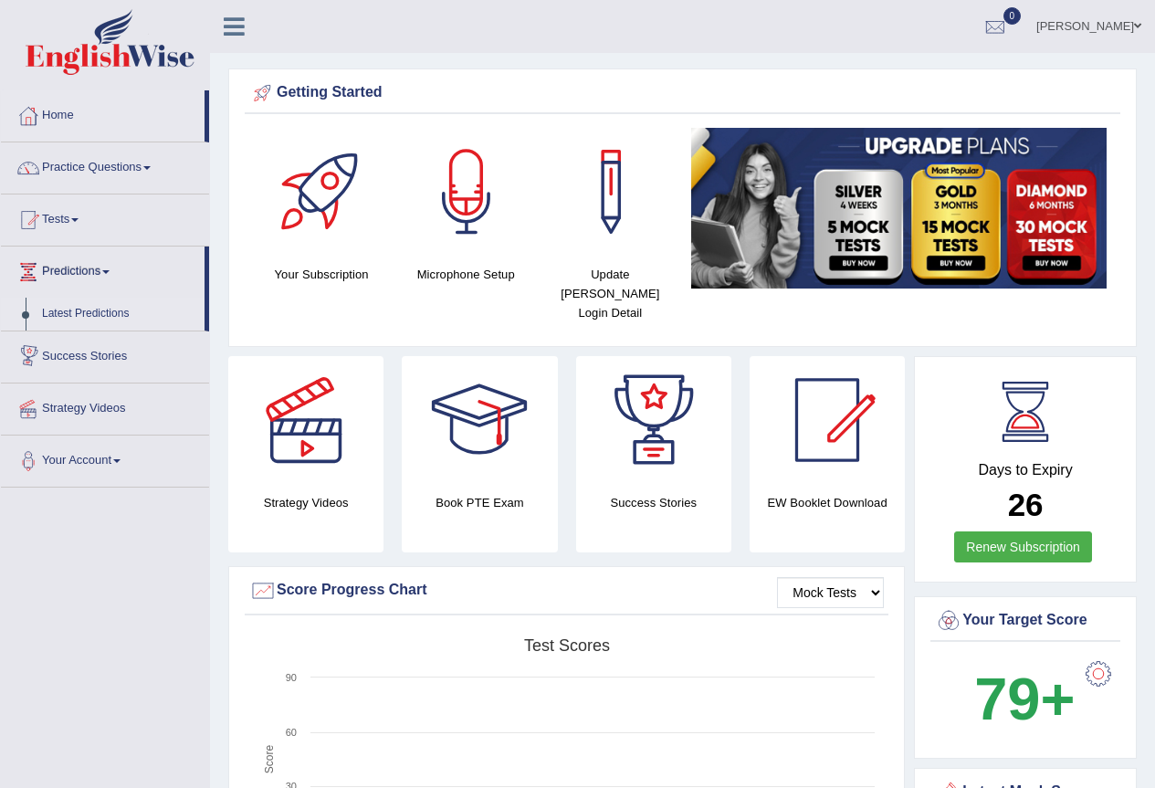
click at [64, 315] on link "Latest Predictions" at bounding box center [119, 314] width 171 height 33
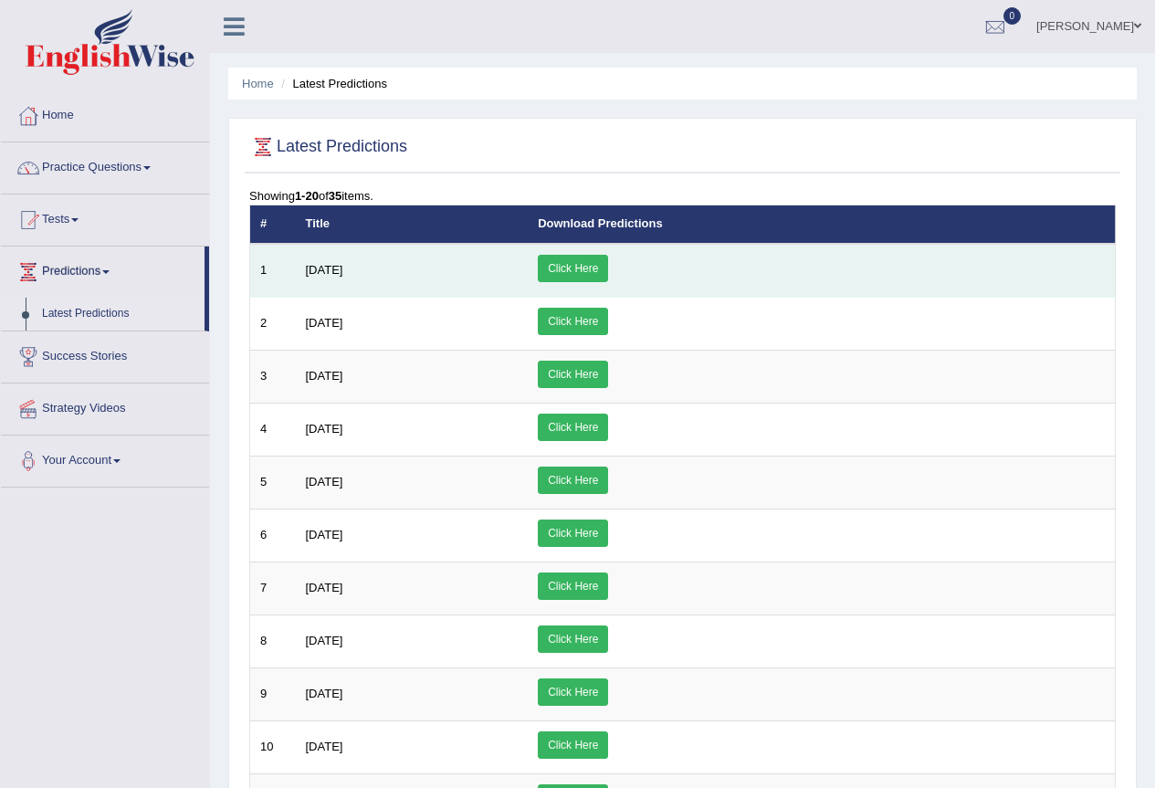
click at [608, 272] on link "Click Here" at bounding box center [573, 268] width 70 height 27
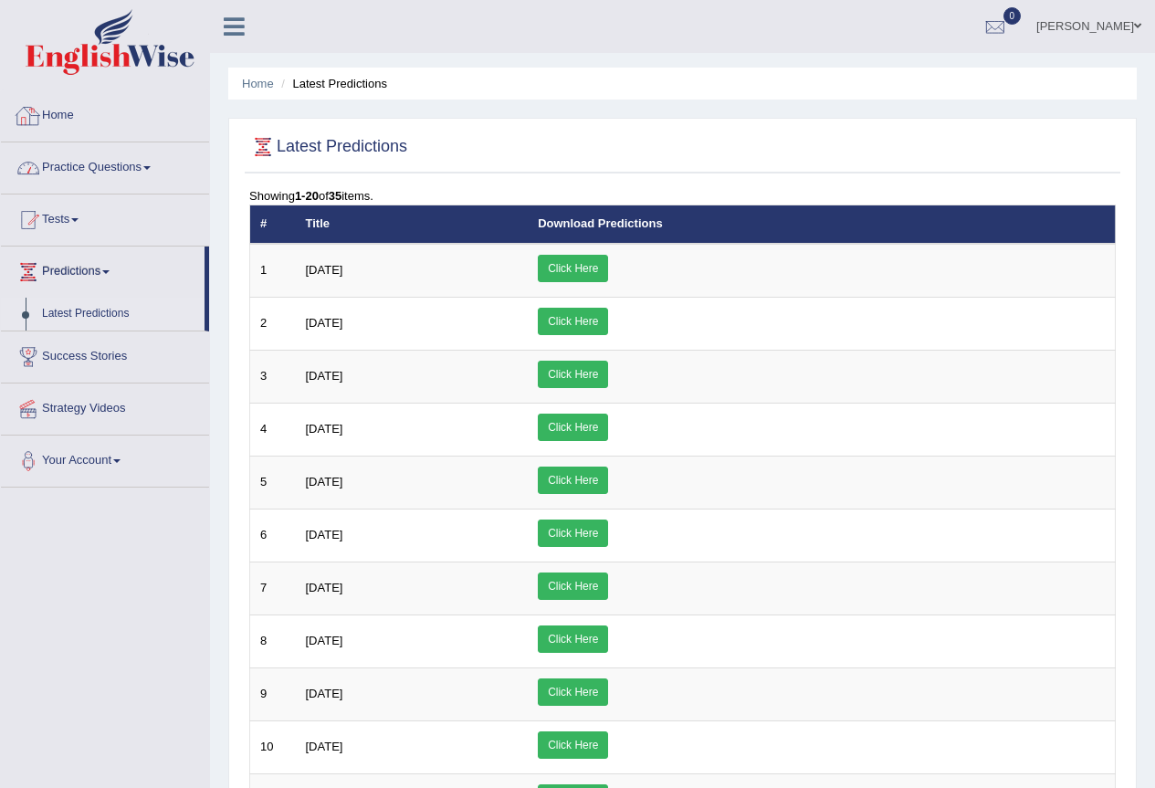
click at [69, 107] on link "Home" at bounding box center [105, 113] width 208 height 46
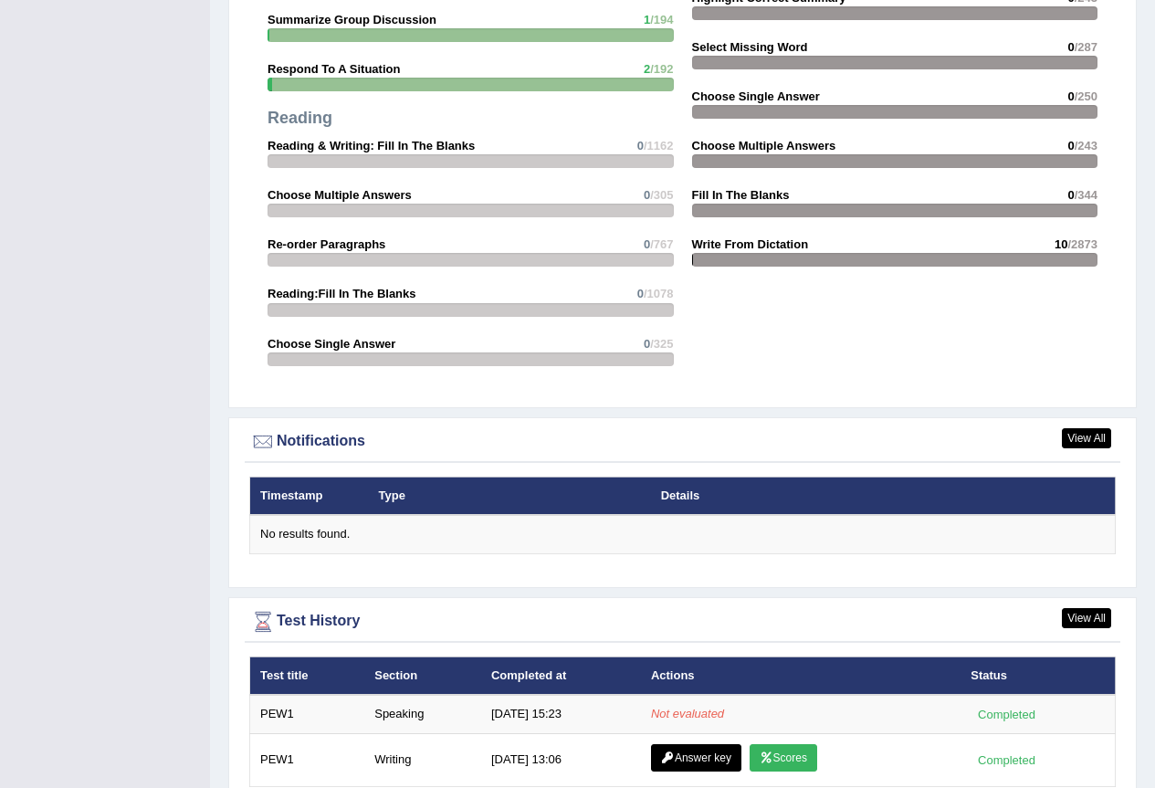
scroll to position [1894, 0]
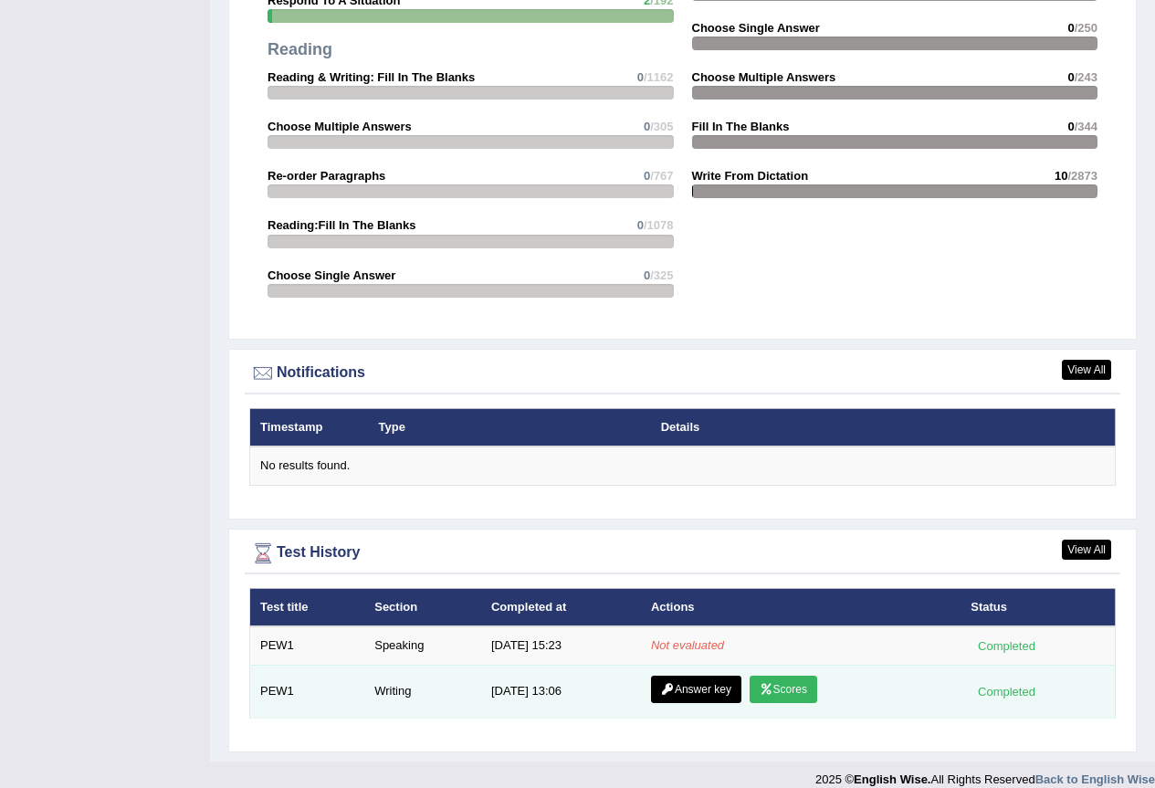
click at [719, 675] on link "Answer key" at bounding box center [696, 688] width 90 height 27
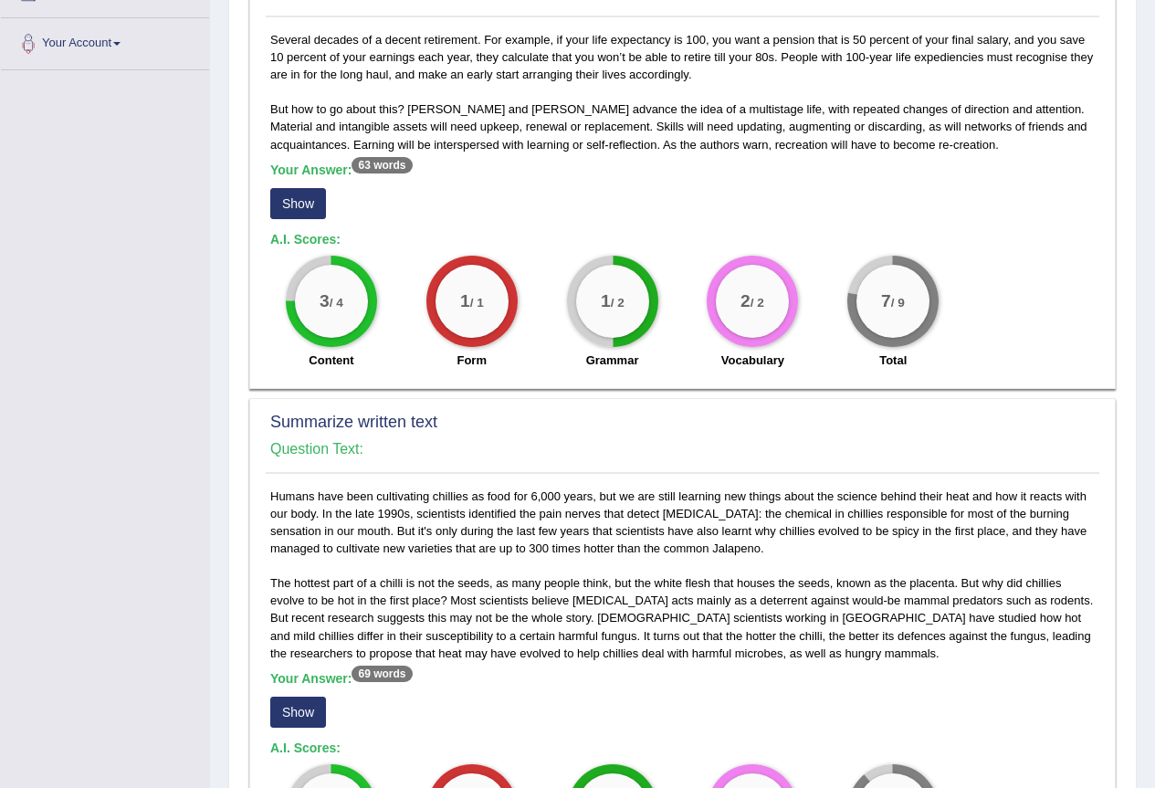
scroll to position [293, 0]
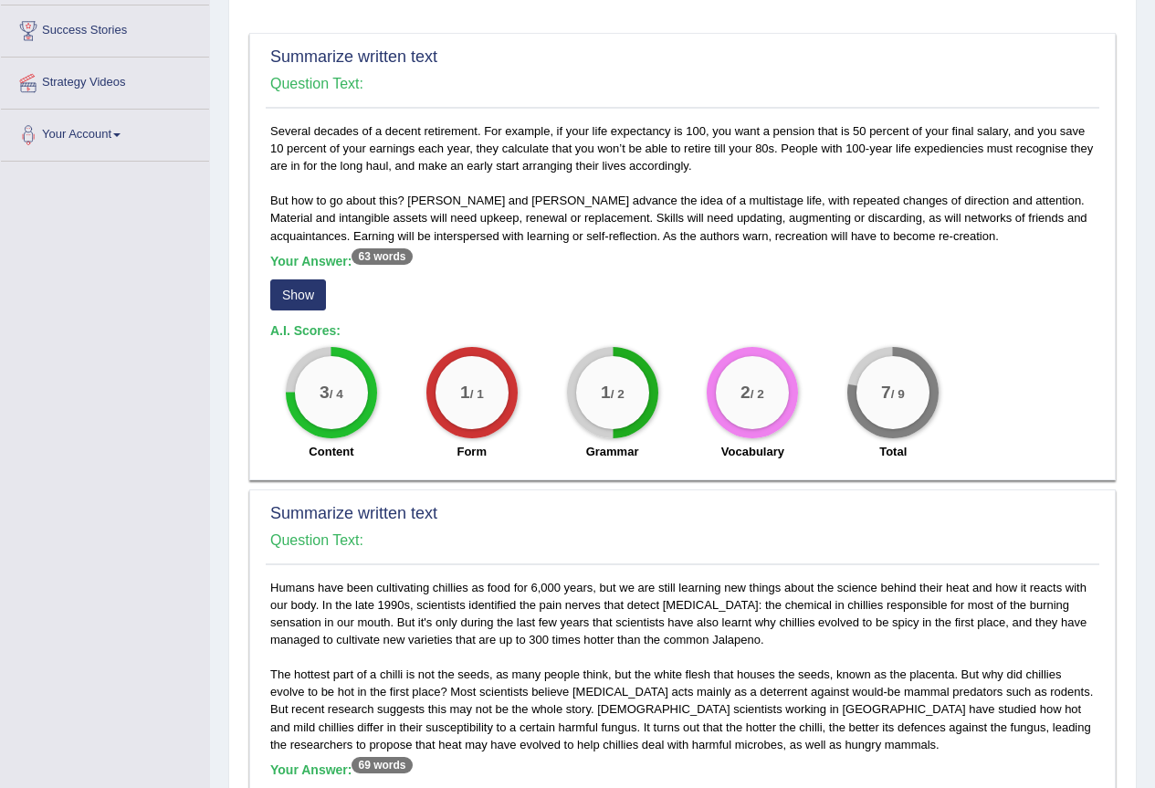
click at [301, 293] on button "Show" at bounding box center [298, 294] width 56 height 31
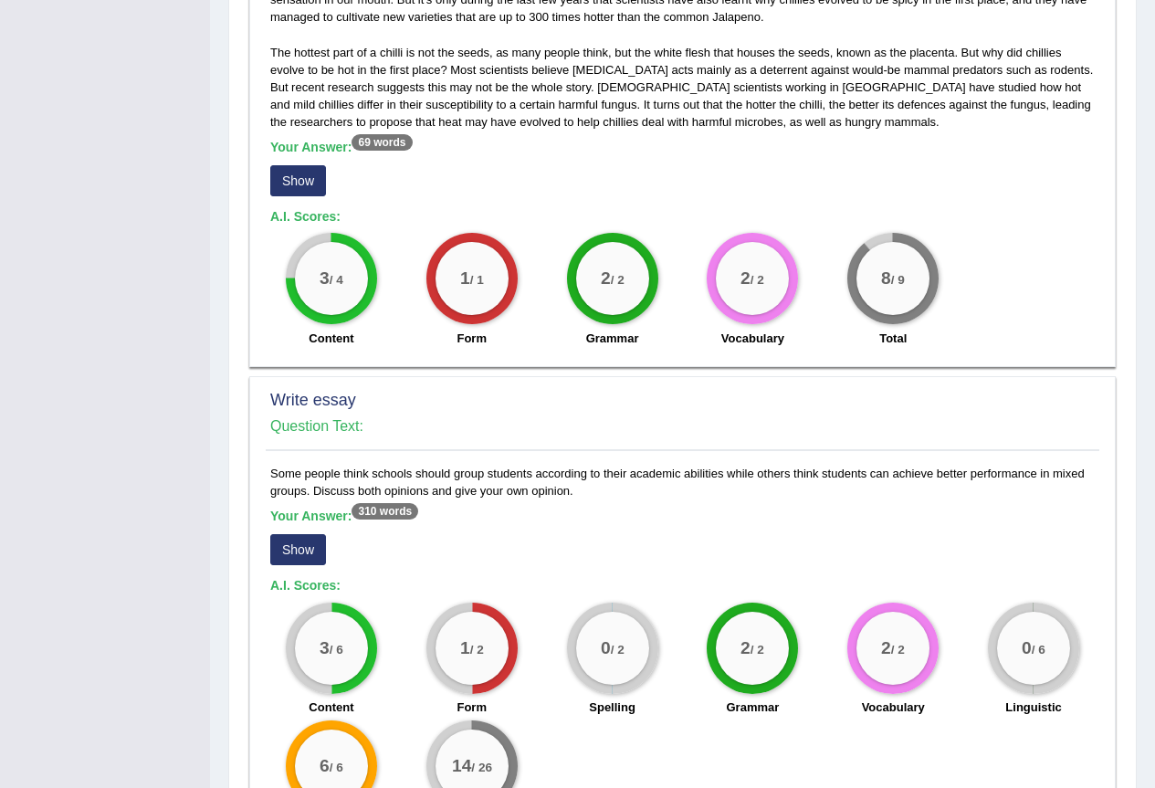
scroll to position [1082, 0]
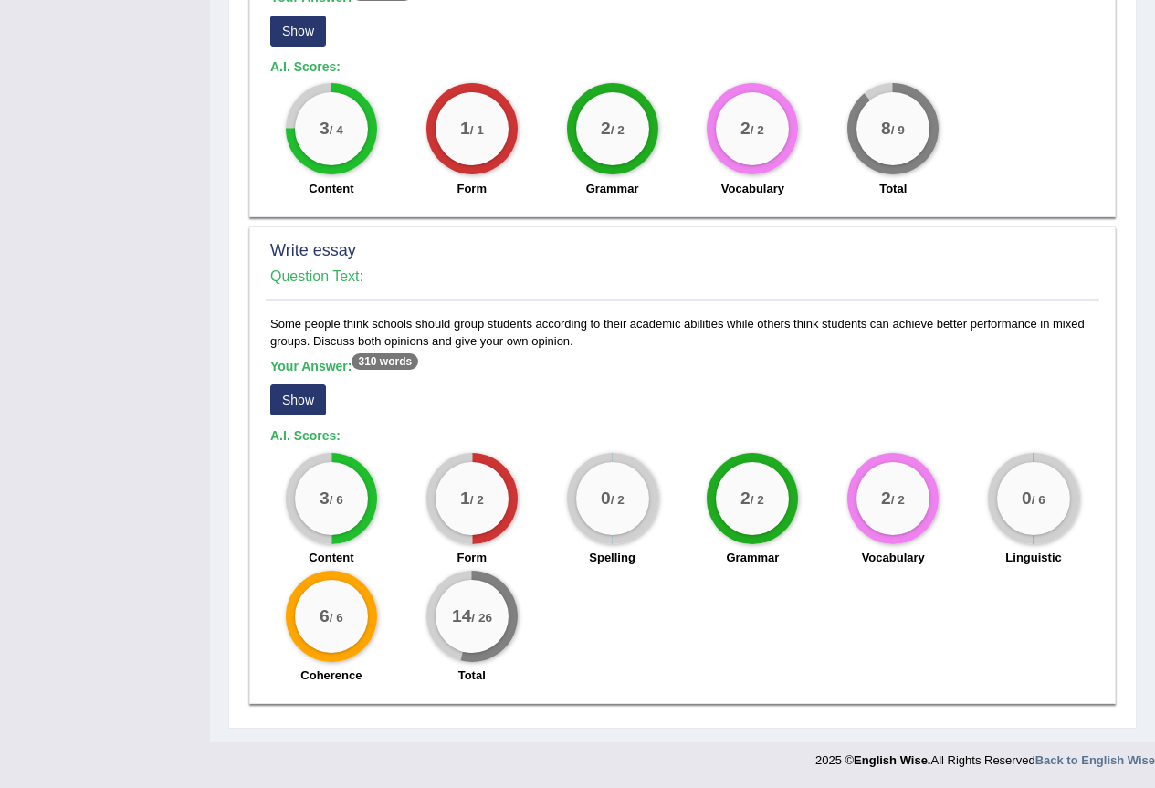
click at [301, 392] on button "Show" at bounding box center [298, 399] width 56 height 31
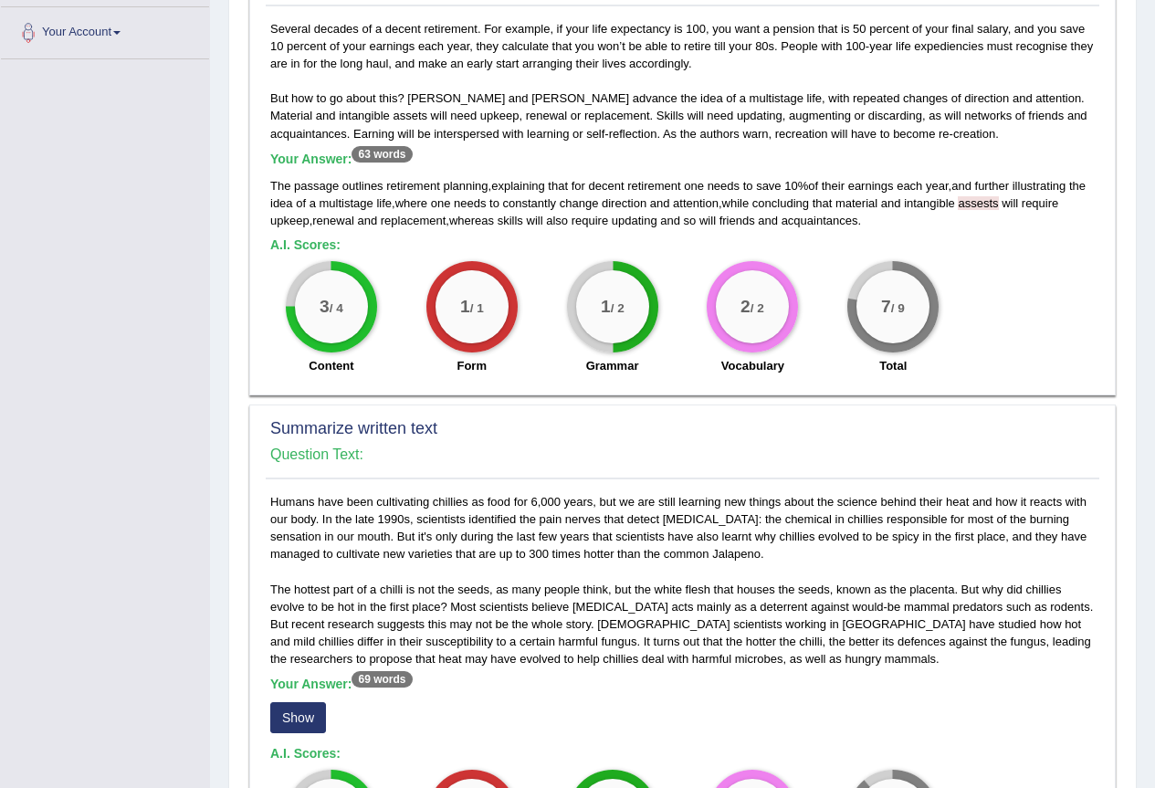
scroll to position [0, 0]
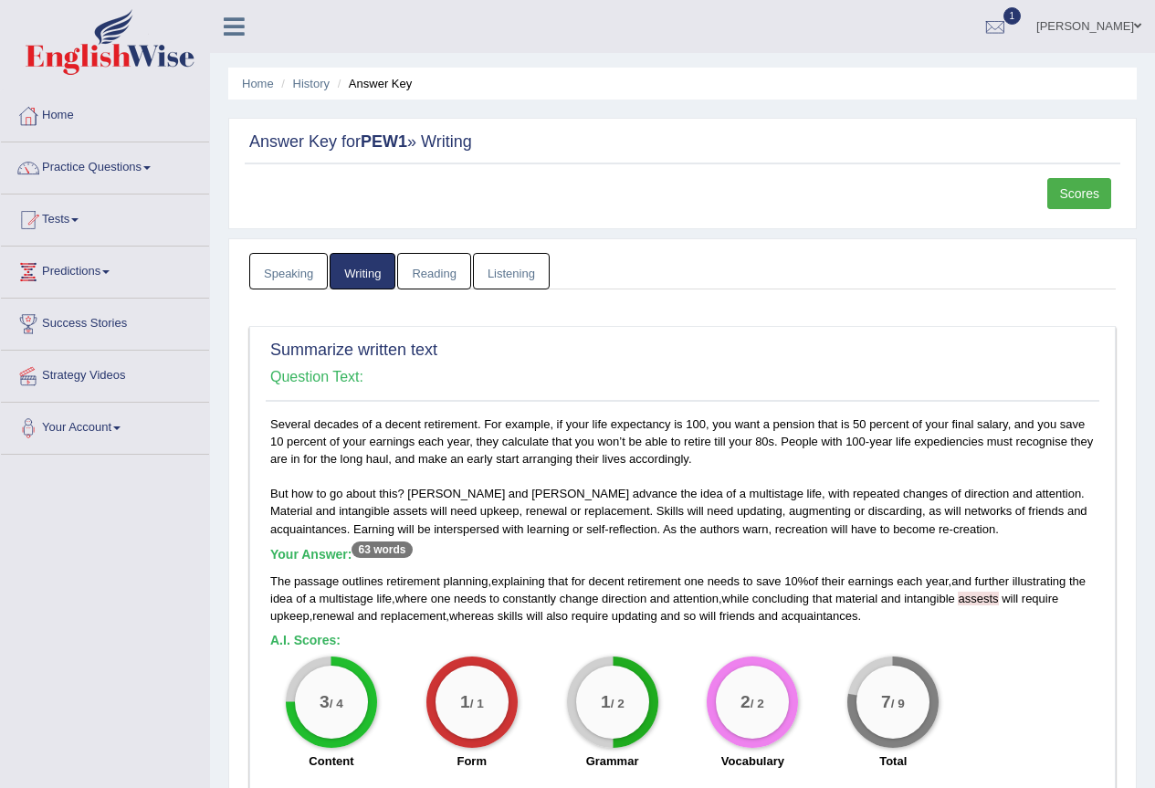
click at [1034, 267] on ul "Speaking Writing Reading Listening" at bounding box center [682, 271] width 866 height 37
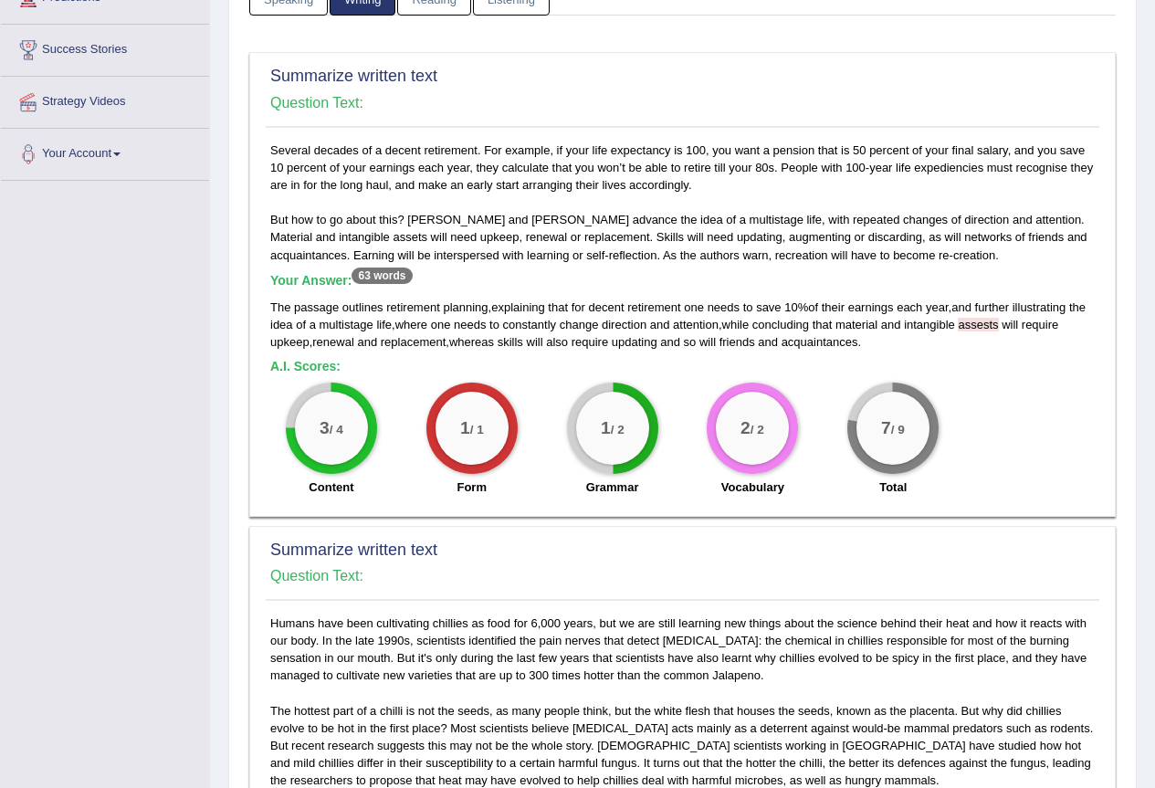
scroll to position [639, 0]
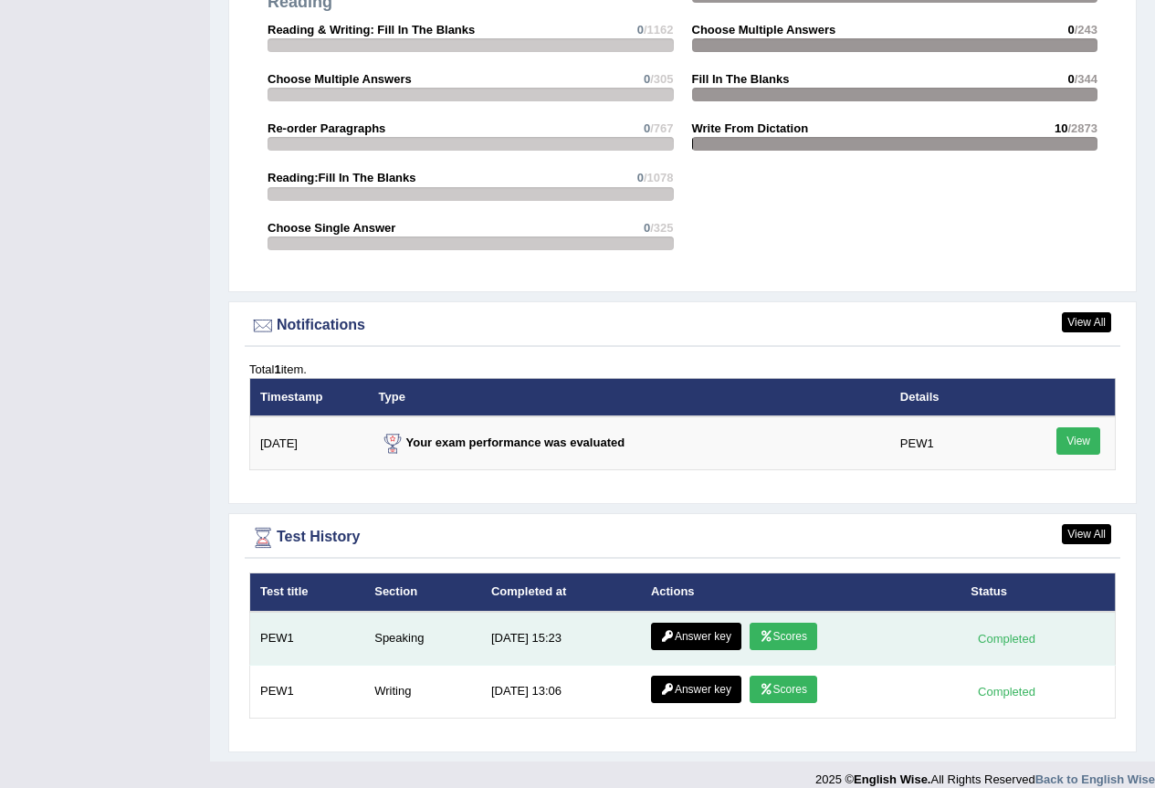
click at [715, 622] on link "Answer key" at bounding box center [696, 635] width 90 height 27
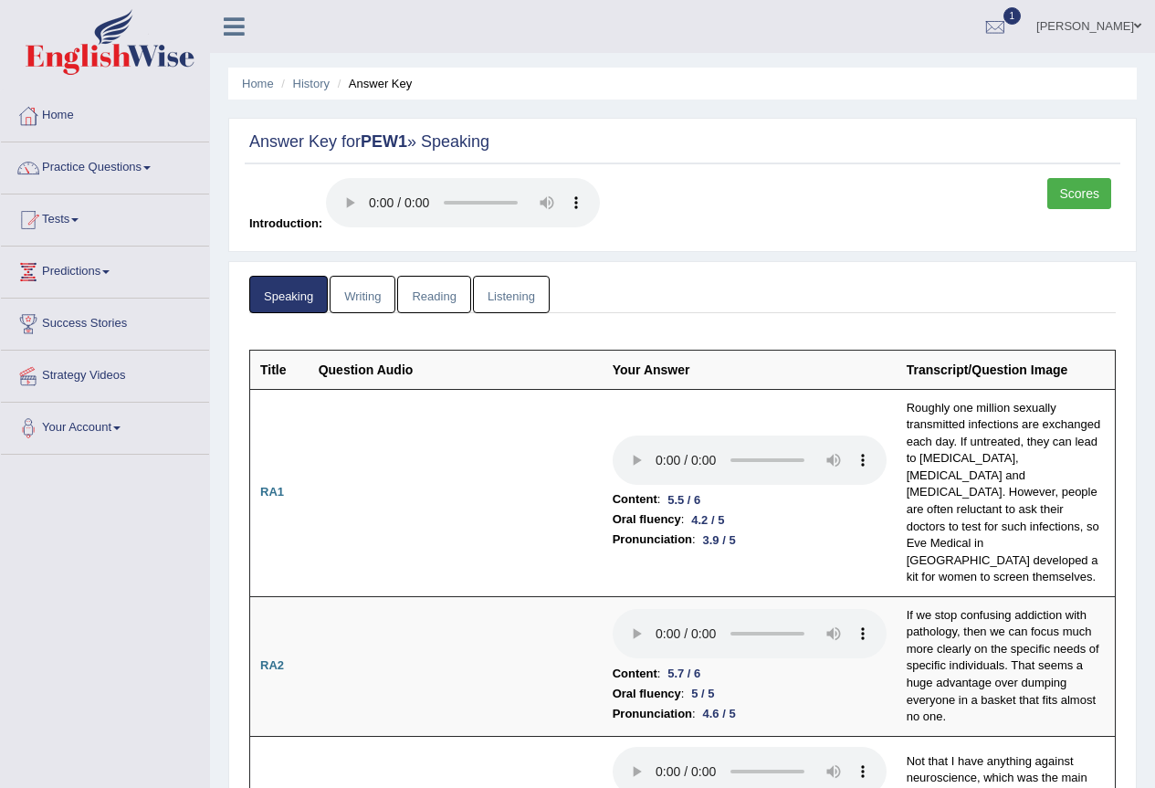
click at [1059, 196] on link "Scores" at bounding box center [1079, 193] width 64 height 31
